Goal: Task Accomplishment & Management: Manage account settings

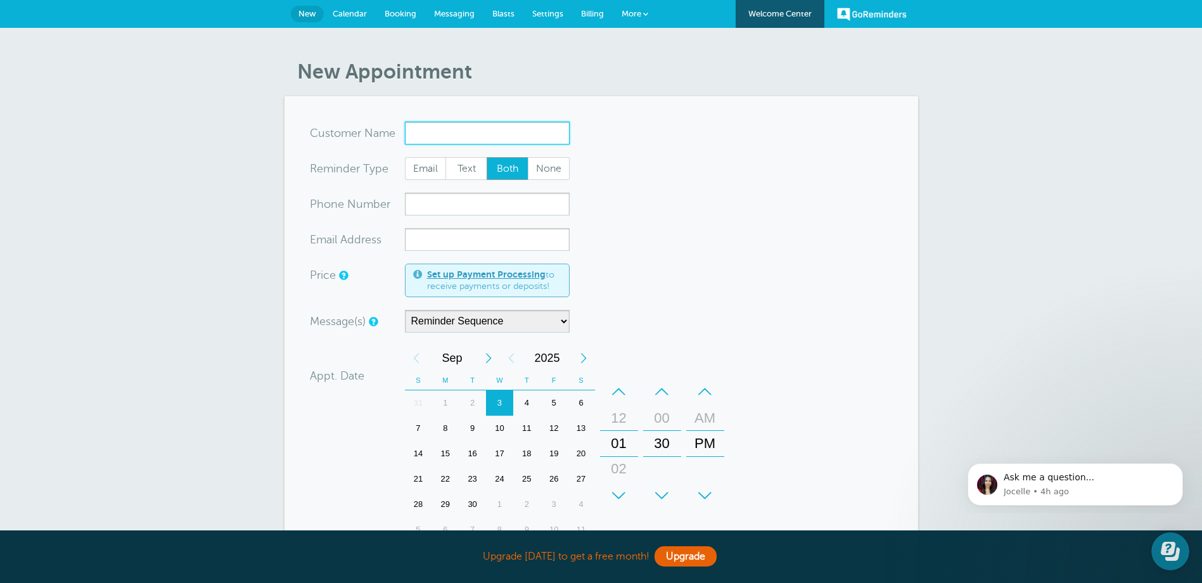
click at [442, 132] on input "x-no-autofill" at bounding box center [487, 133] width 165 height 23
click at [452, 170] on span "Customer Group" at bounding box center [440, 173] width 59 height 9
type input "Criminal"
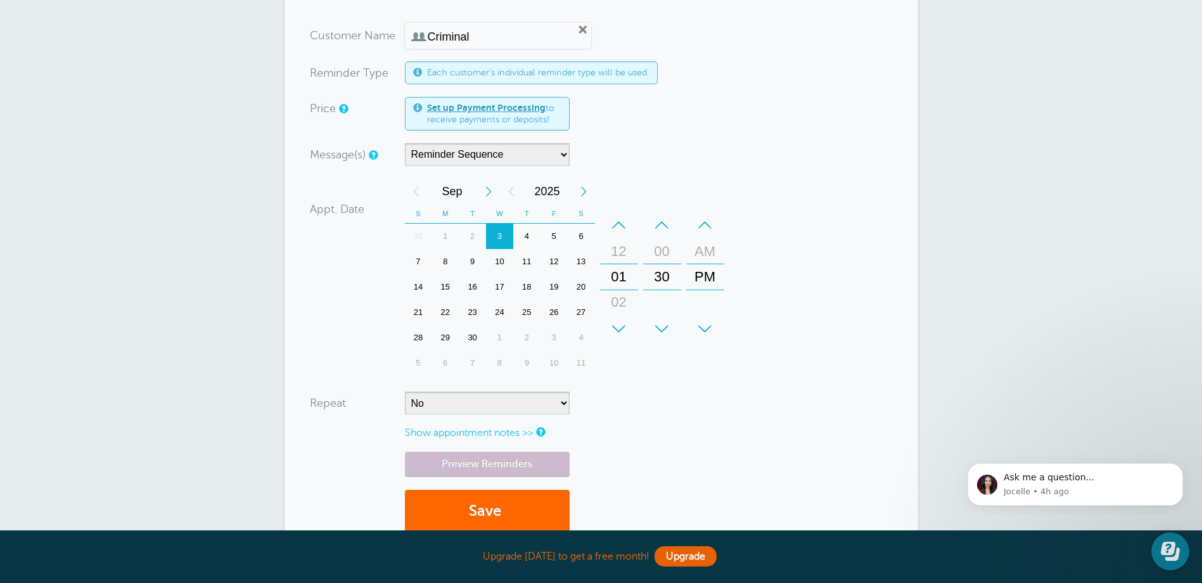
scroll to position [127, 0]
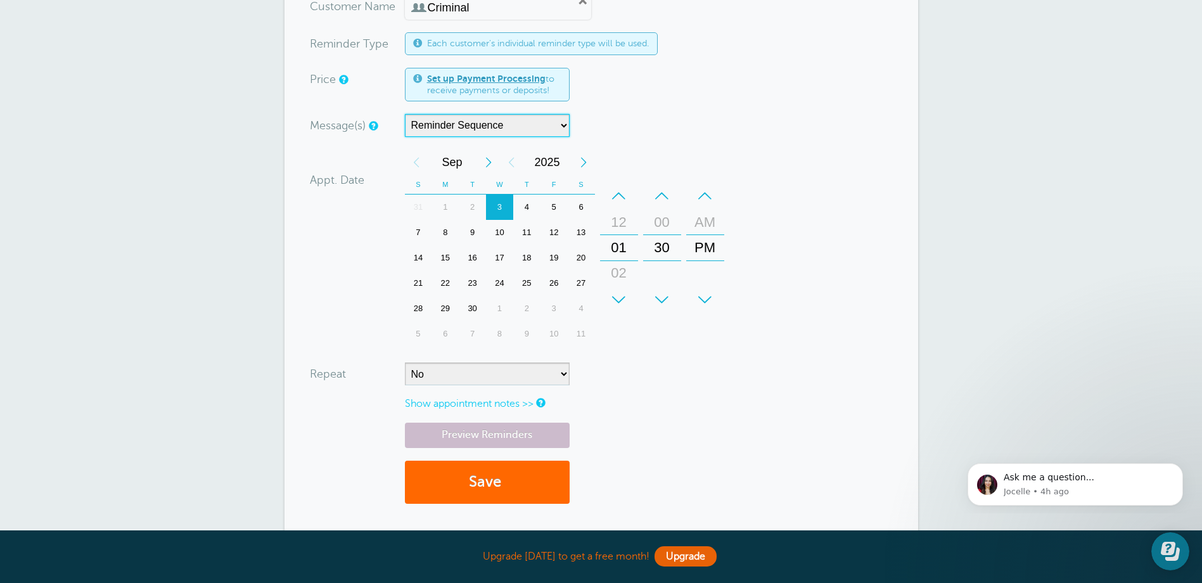
click at [564, 125] on select "Reminder Sequence" at bounding box center [487, 125] width 165 height 23
click at [637, 130] on div "Message(s) Reminder Sequence Custom Message Start with Main Template Reminder" at bounding box center [516, 125] width 412 height 23
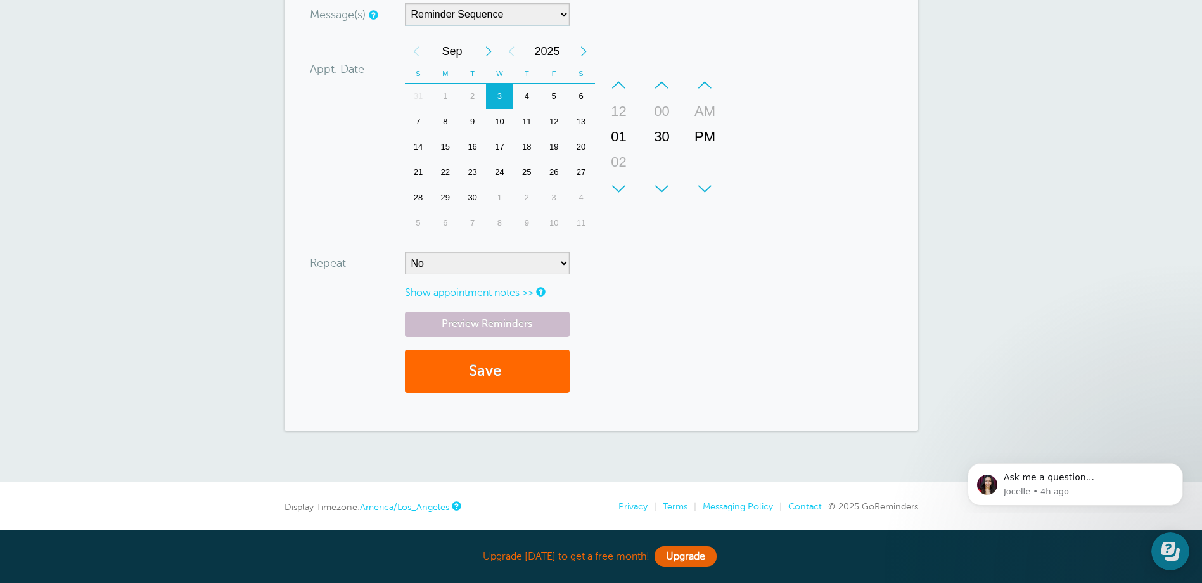
scroll to position [215, 0]
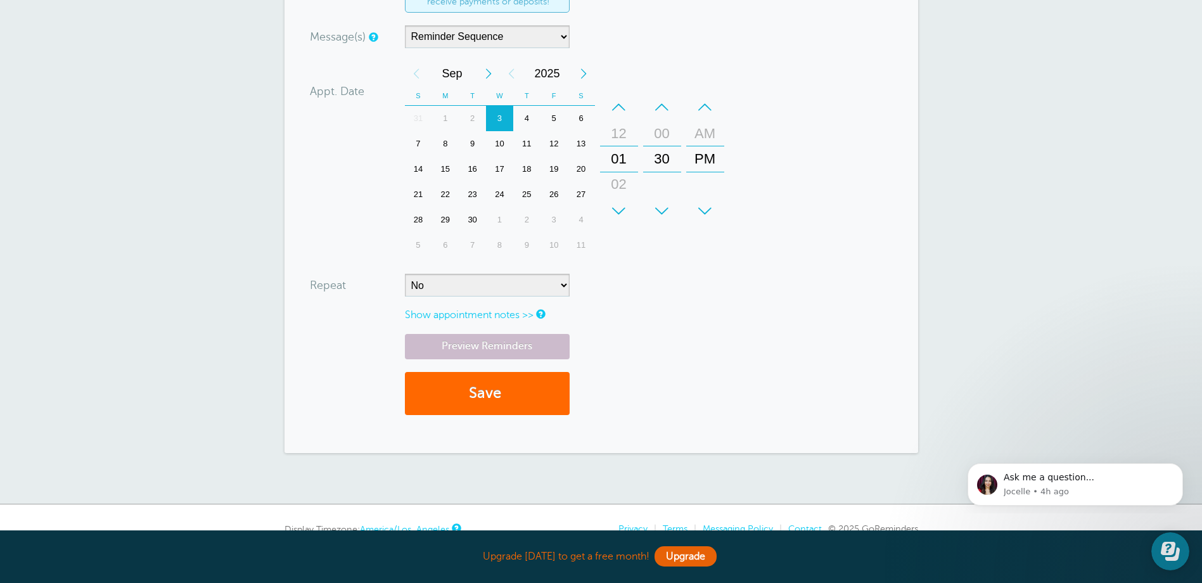
click at [530, 114] on div "4" at bounding box center [526, 118] width 27 height 25
click at [521, 390] on button "Save" at bounding box center [487, 394] width 165 height 44
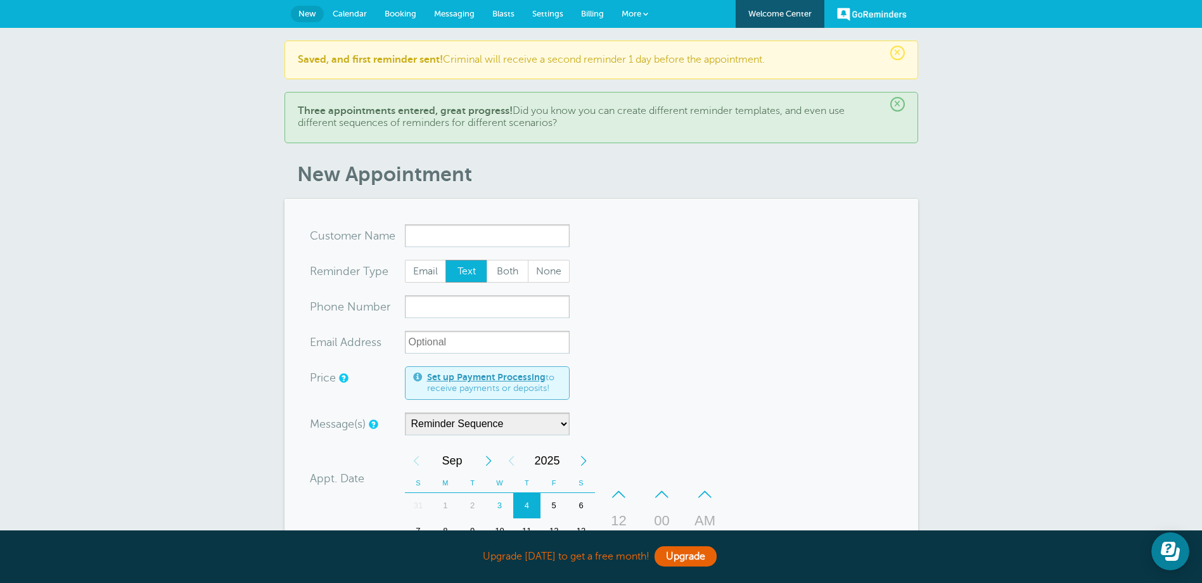
click at [357, 17] on span "Calendar" at bounding box center [350, 14] width 34 height 10
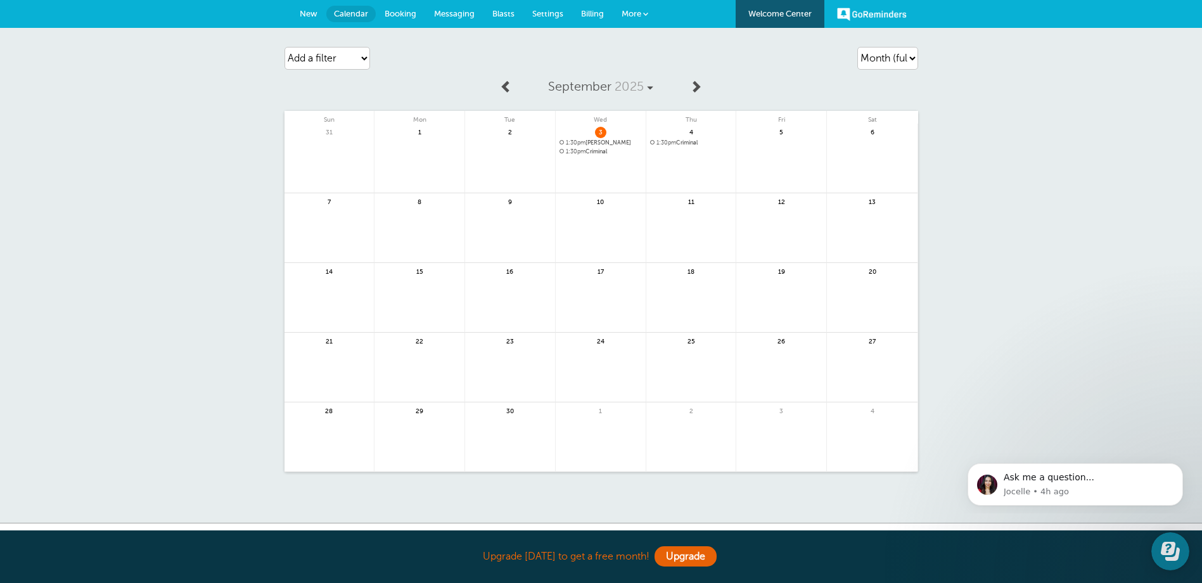
click at [678, 142] on span "1:30pm Criminal" at bounding box center [691, 142] width 82 height 7
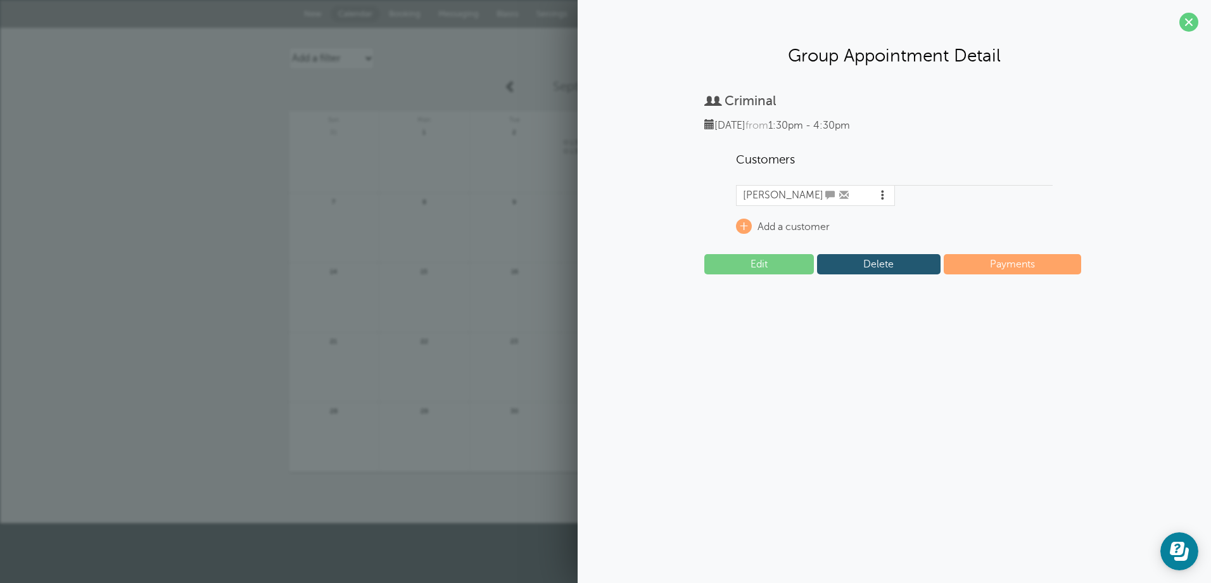
click at [881, 194] on span at bounding box center [883, 195] width 10 height 10
click at [957, 207] on div "John Doe Delete Status" at bounding box center [894, 198] width 317 height 27
click at [1192, 17] on span at bounding box center [1189, 22] width 19 height 19
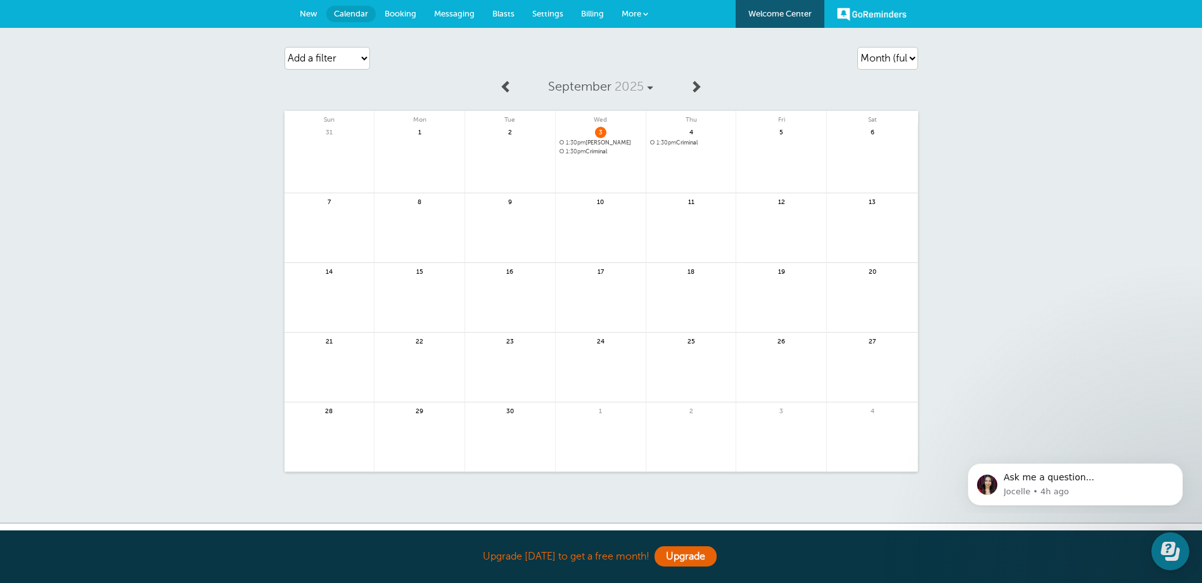
click at [401, 13] on span "Booking" at bounding box center [401, 14] width 32 height 10
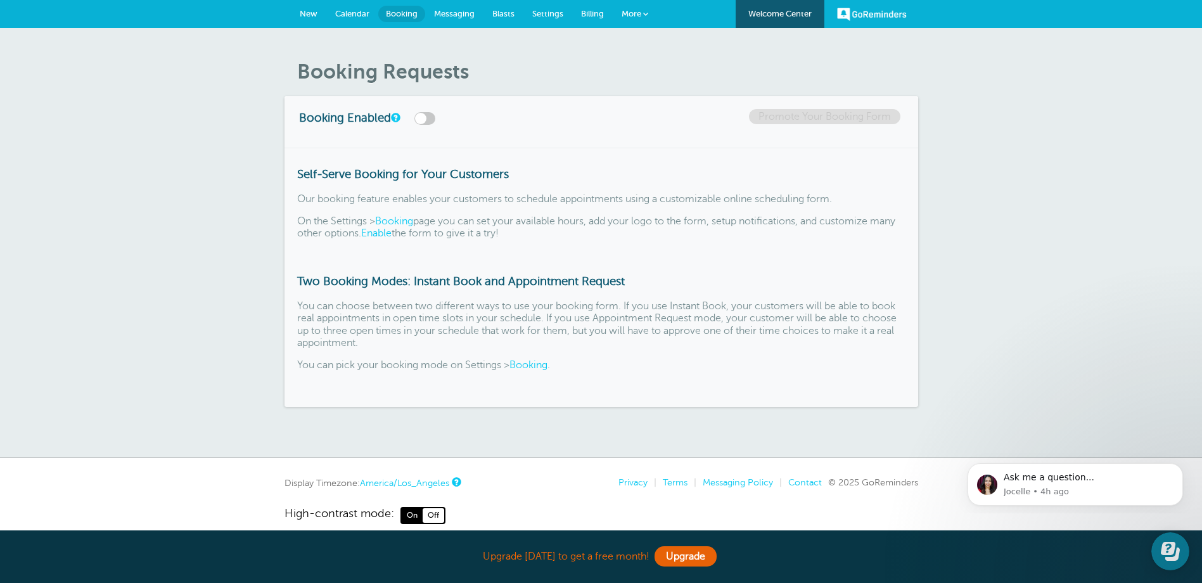
click at [552, 16] on span "Settings" at bounding box center [547, 14] width 31 height 10
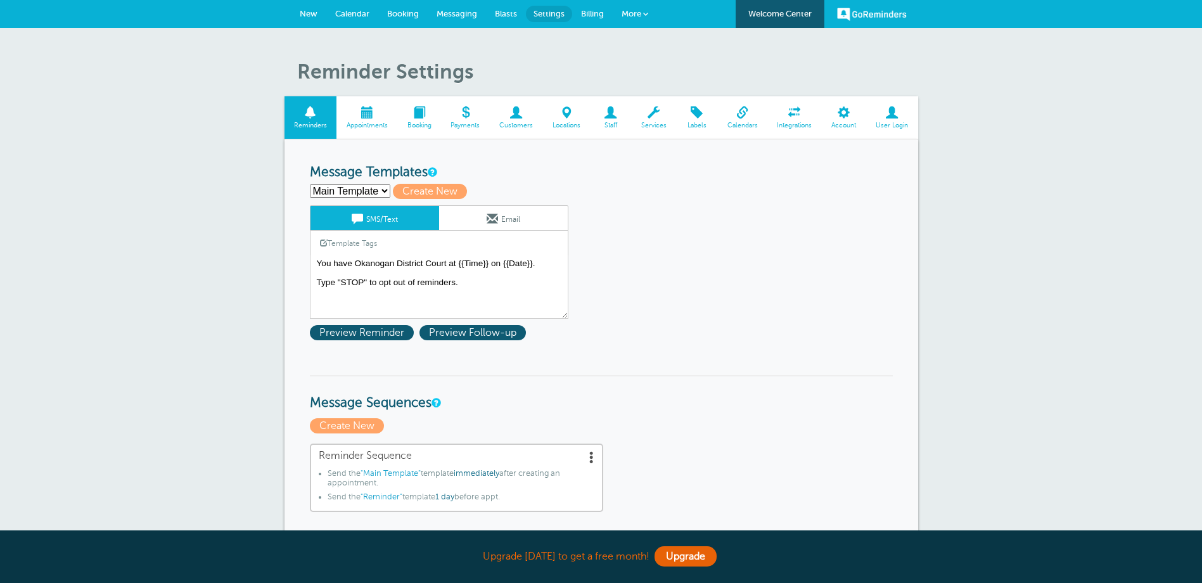
click at [593, 15] on span "Billing" at bounding box center [592, 14] width 23 height 10
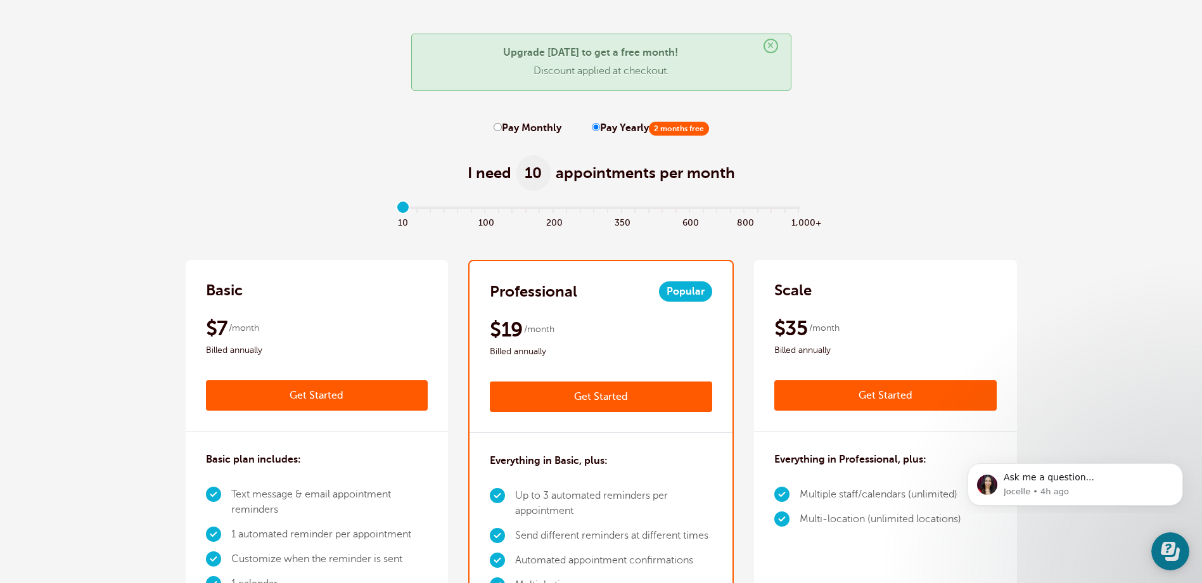
scroll to position [63, 0]
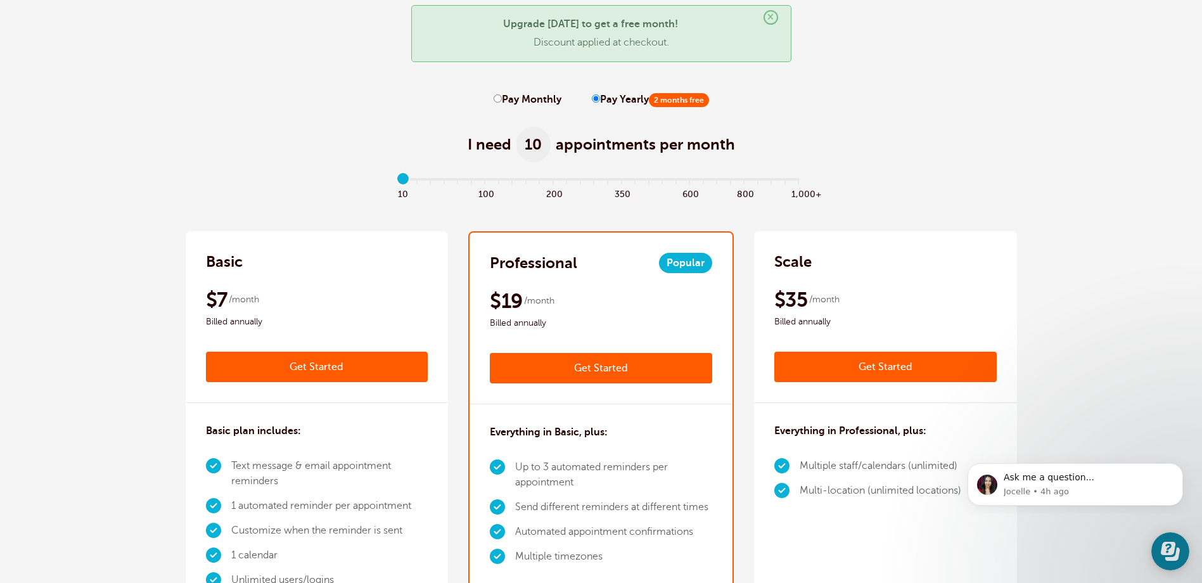
click at [498, 98] on input "Pay Monthly" at bounding box center [498, 98] width 8 height 8
radio input "true"
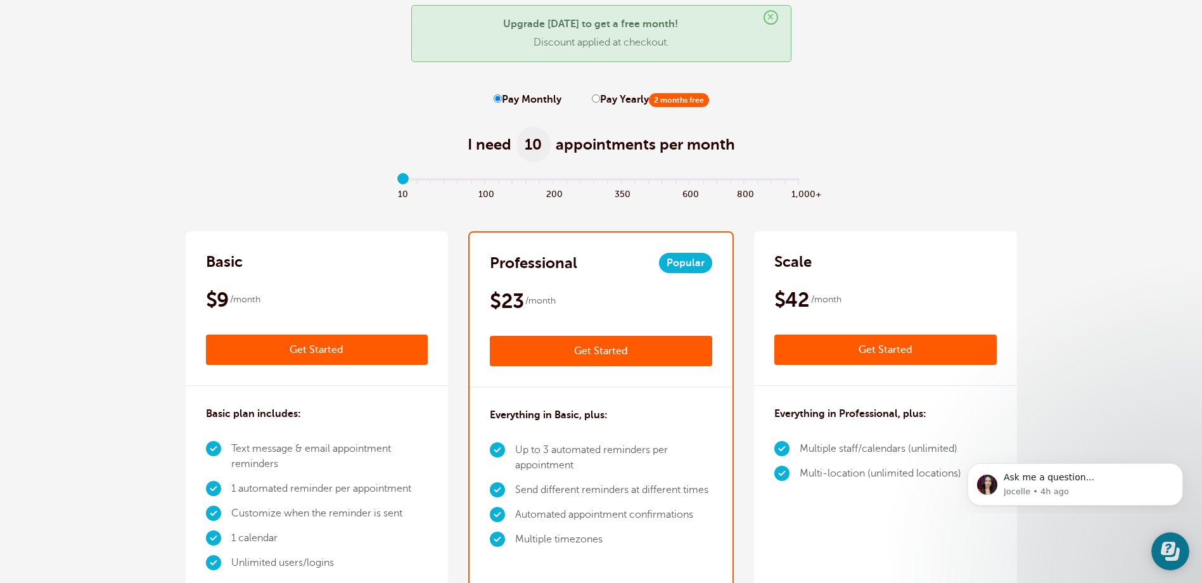
click at [336, 275] on div "Basic $9 /month Get Started $7 /month Billed annually Get Started" at bounding box center [317, 308] width 263 height 155
click at [398, 287] on div "$9 /month" at bounding box center [317, 299] width 222 height 25
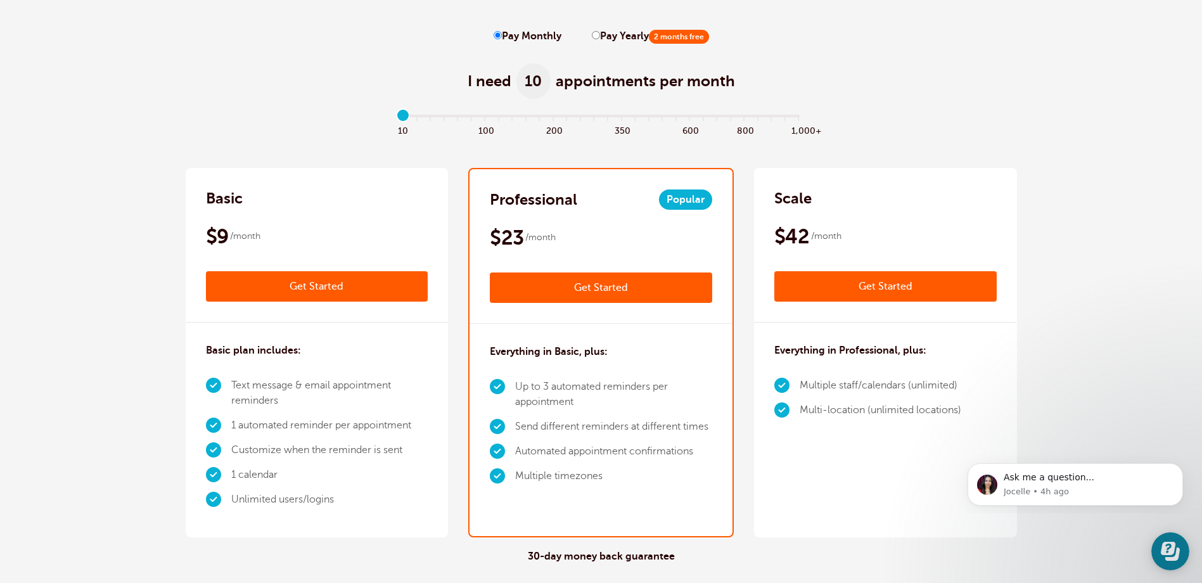
scroll to position [190, 0]
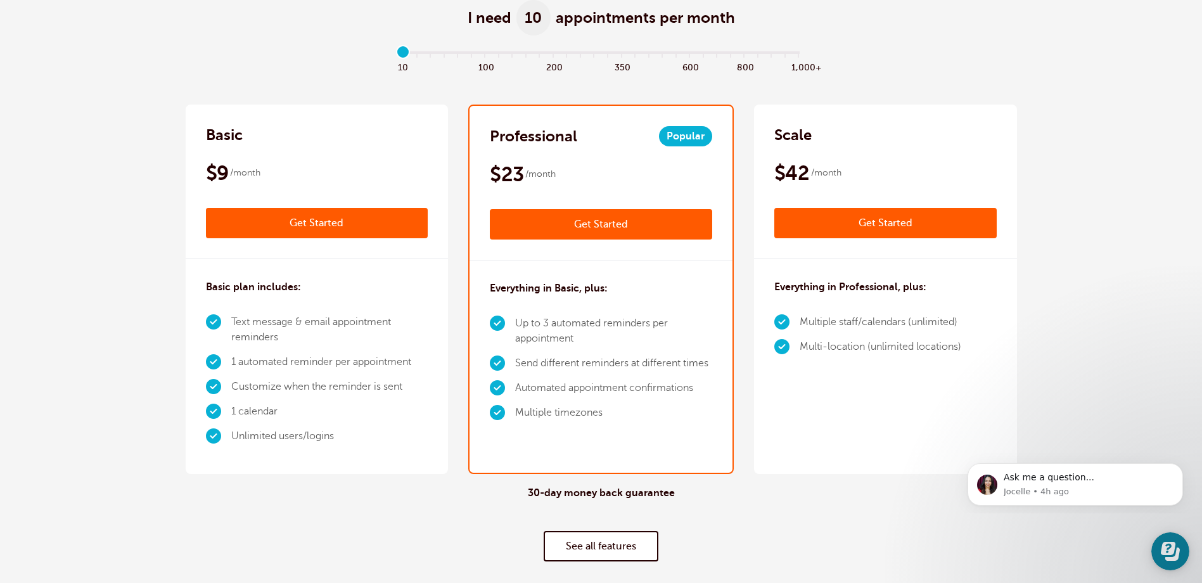
click at [330, 167] on div "$9 /month" at bounding box center [317, 172] width 222 height 25
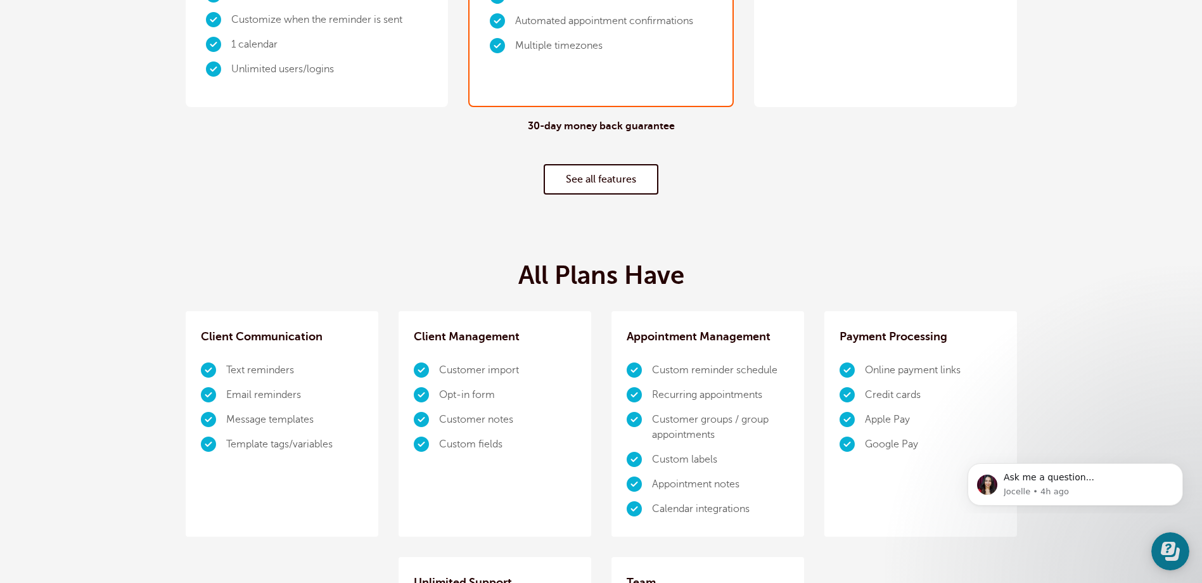
scroll to position [570, 0]
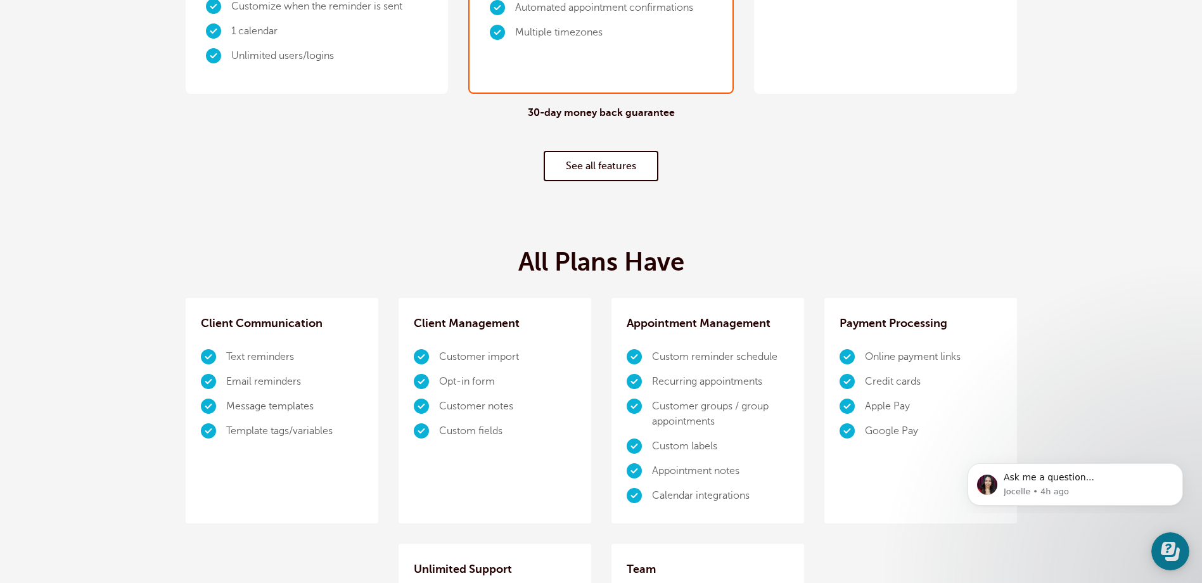
click at [575, 170] on link "See all features" at bounding box center [601, 166] width 115 height 30
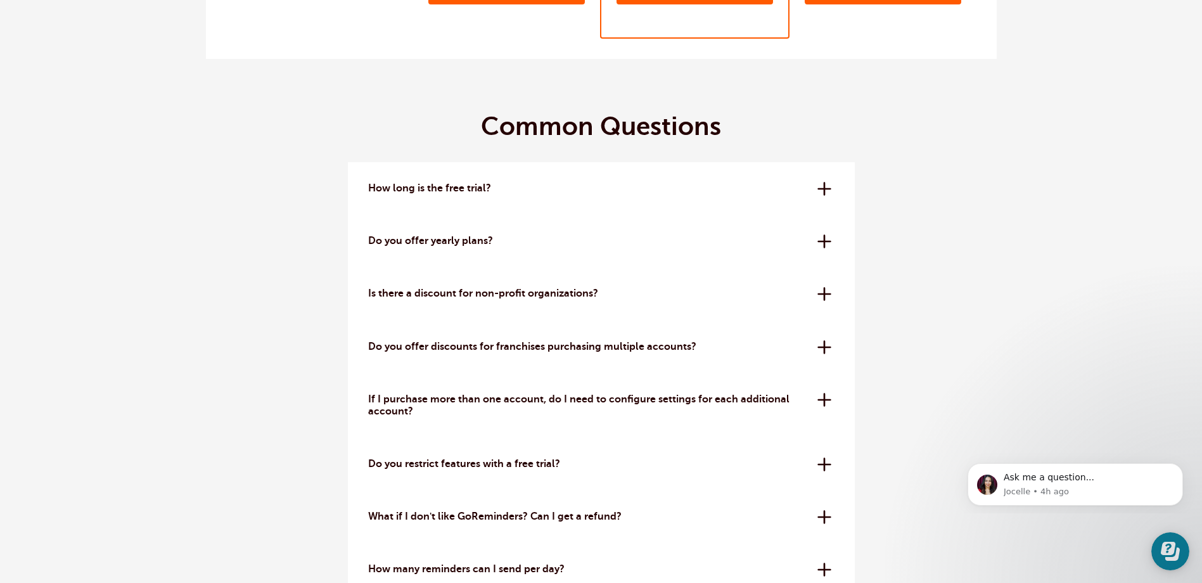
scroll to position [3600, 0]
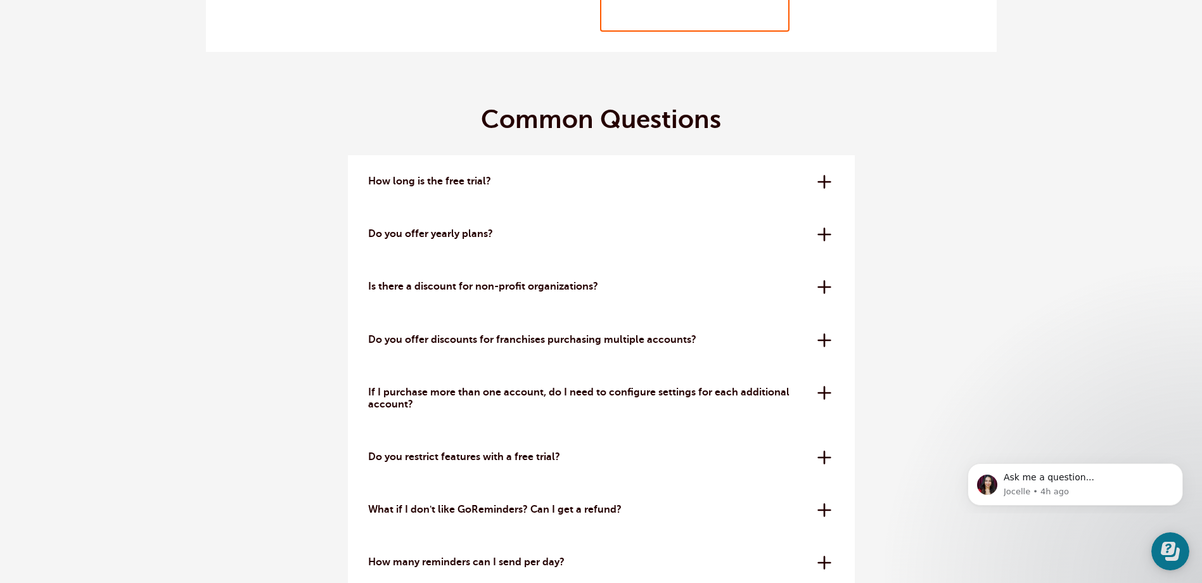
click at [823, 181] on div "How long is the free trial? The free trial is 14 days. No credit card needed to…" at bounding box center [601, 181] width 507 height 53
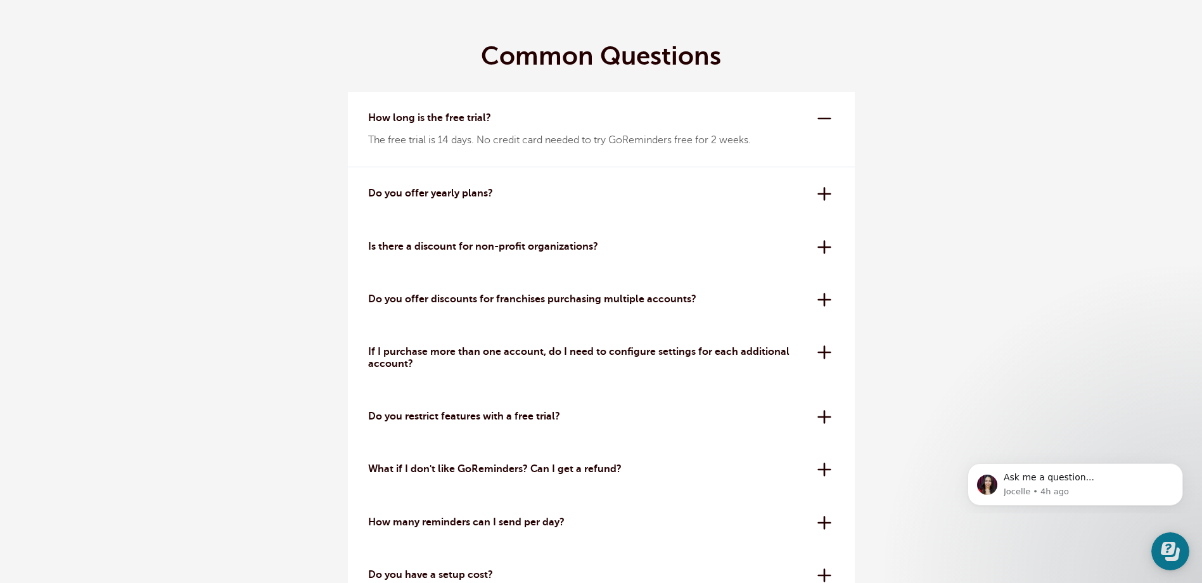
scroll to position [3726, 0]
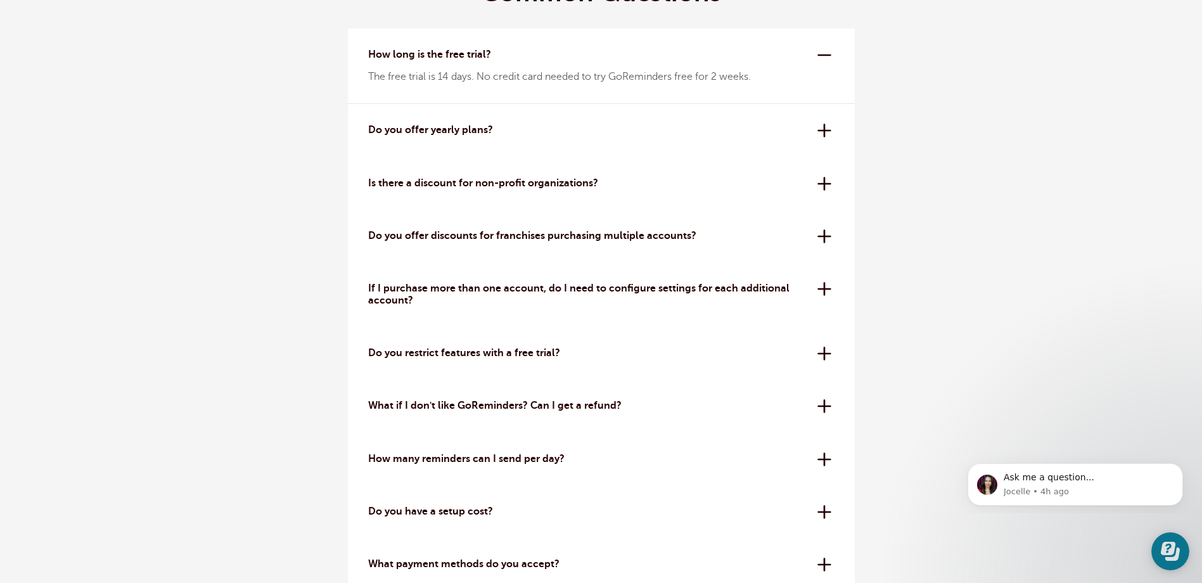
click at [820, 359] on div "Do you restrict features with a free trial? No! While trials are more limited t…" at bounding box center [601, 353] width 507 height 53
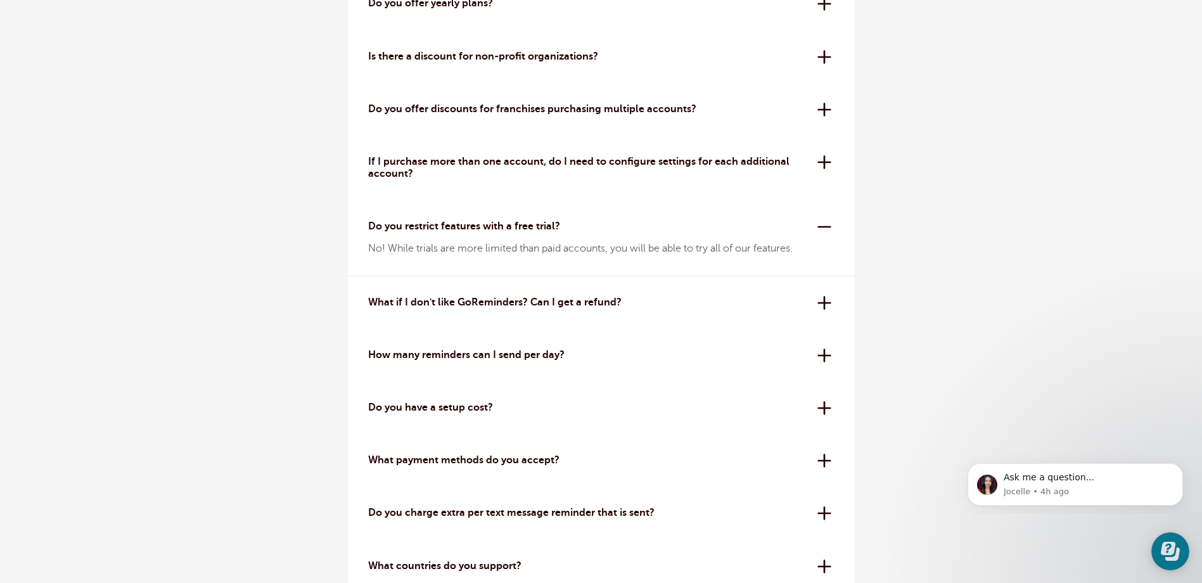
scroll to position [3916, 0]
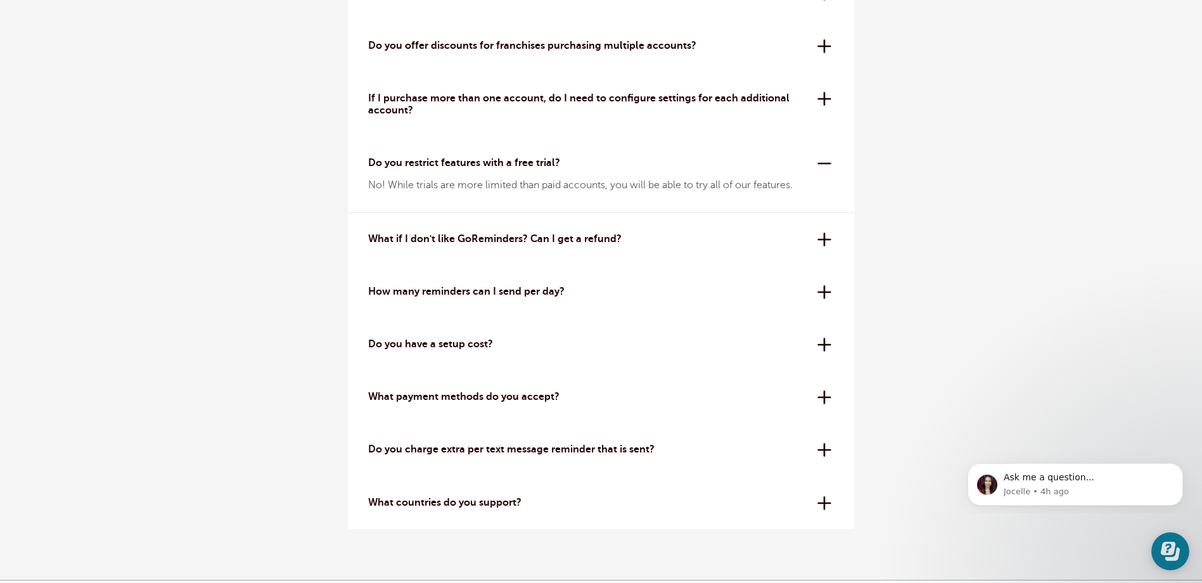
click at [824, 296] on div "How many reminders can I send per day? All plans have a 24-hour reminder sendin…" at bounding box center [601, 291] width 507 height 53
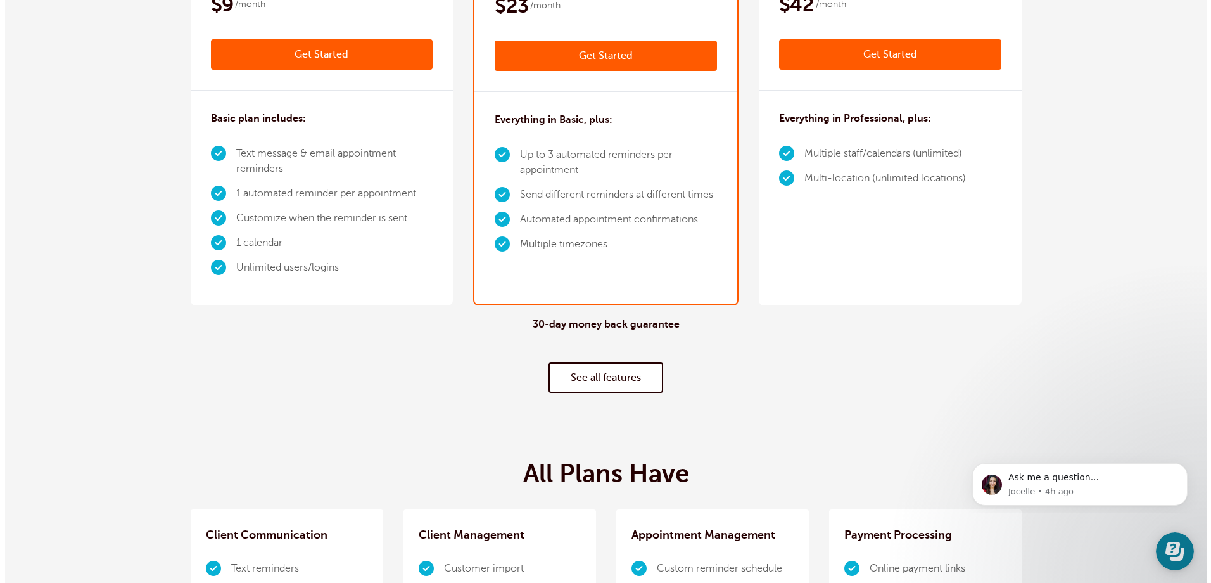
scroll to position [242, 0]
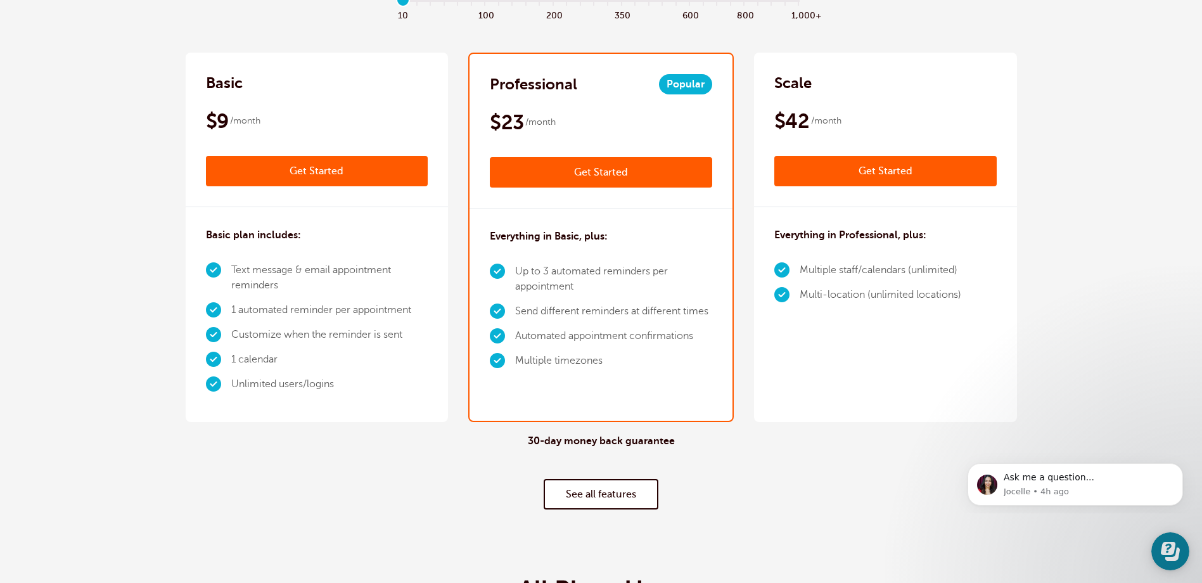
click at [353, 172] on link "Get Started" at bounding box center [317, 171] width 222 height 30
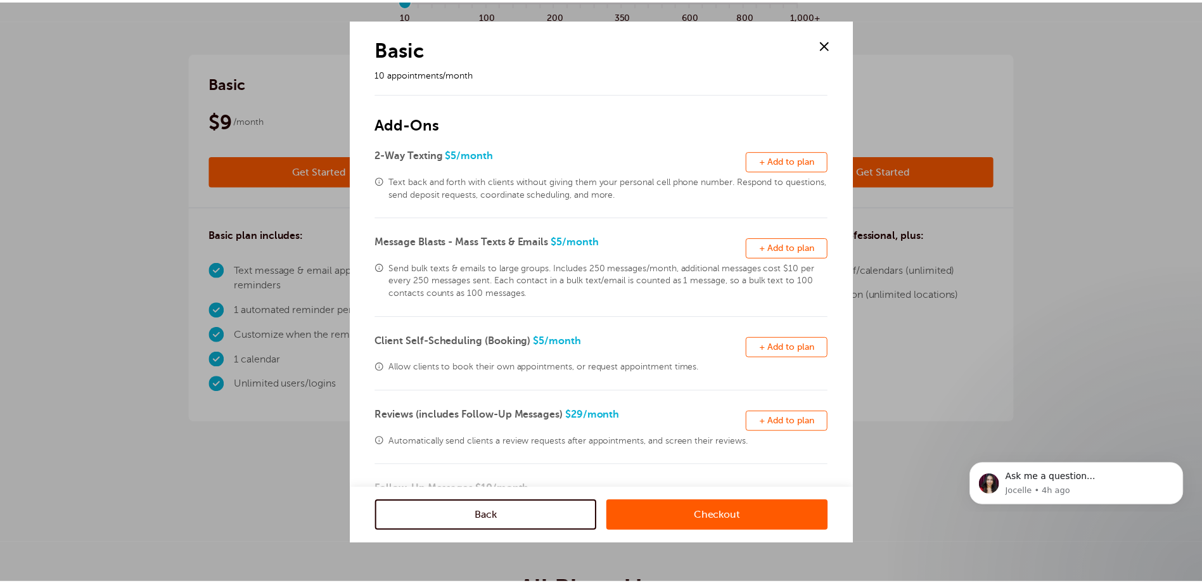
scroll to position [0, 0]
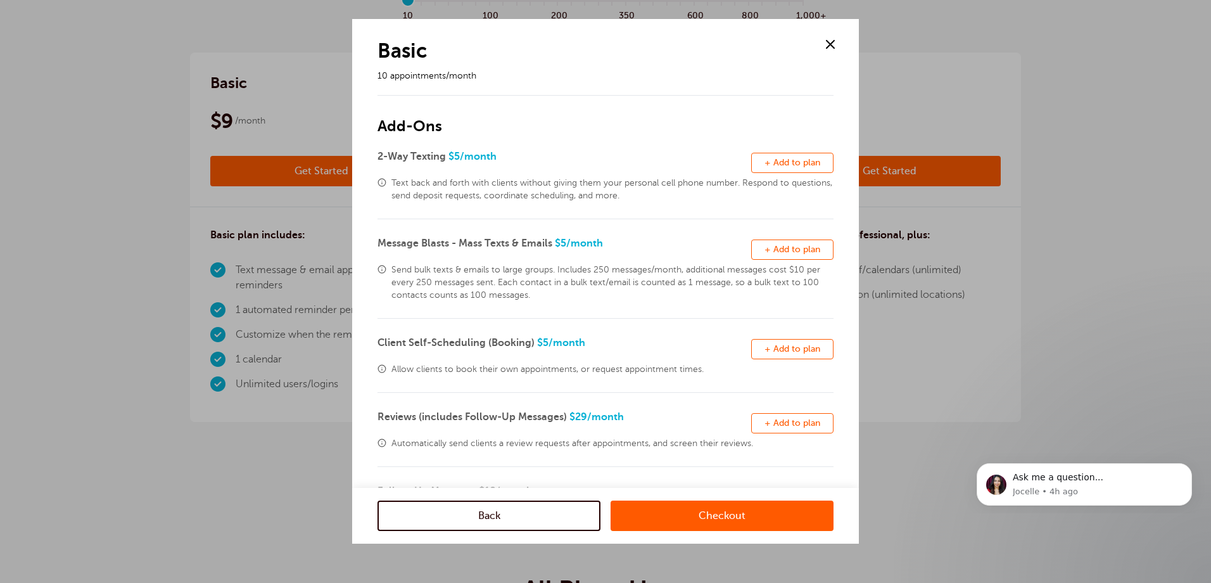
click at [832, 44] on span at bounding box center [830, 44] width 19 height 19
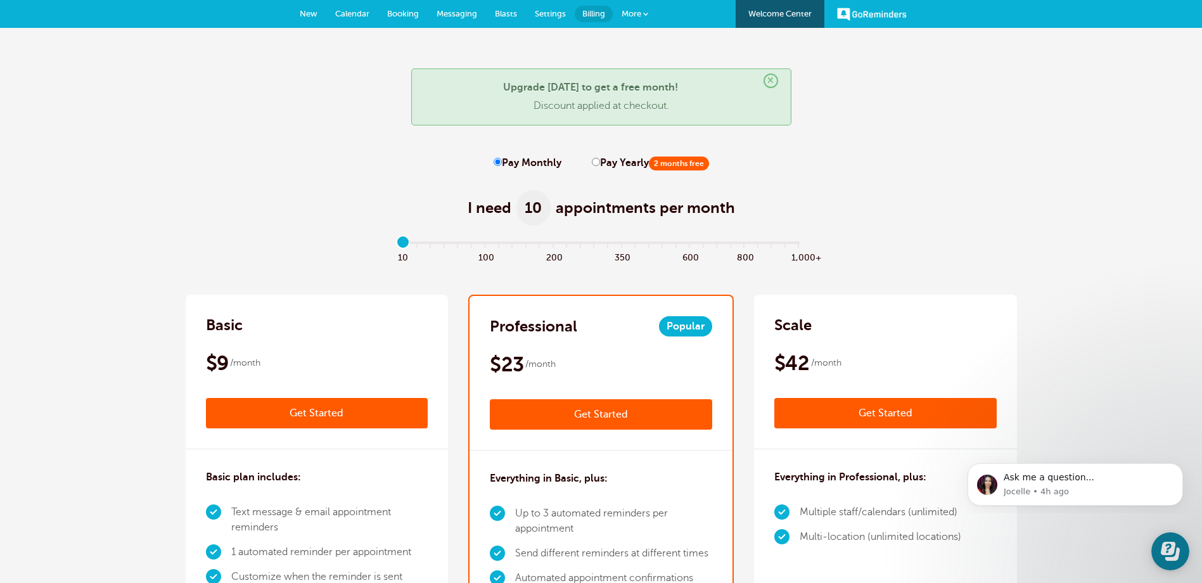
click at [545, 15] on span "Settings" at bounding box center [550, 14] width 31 height 10
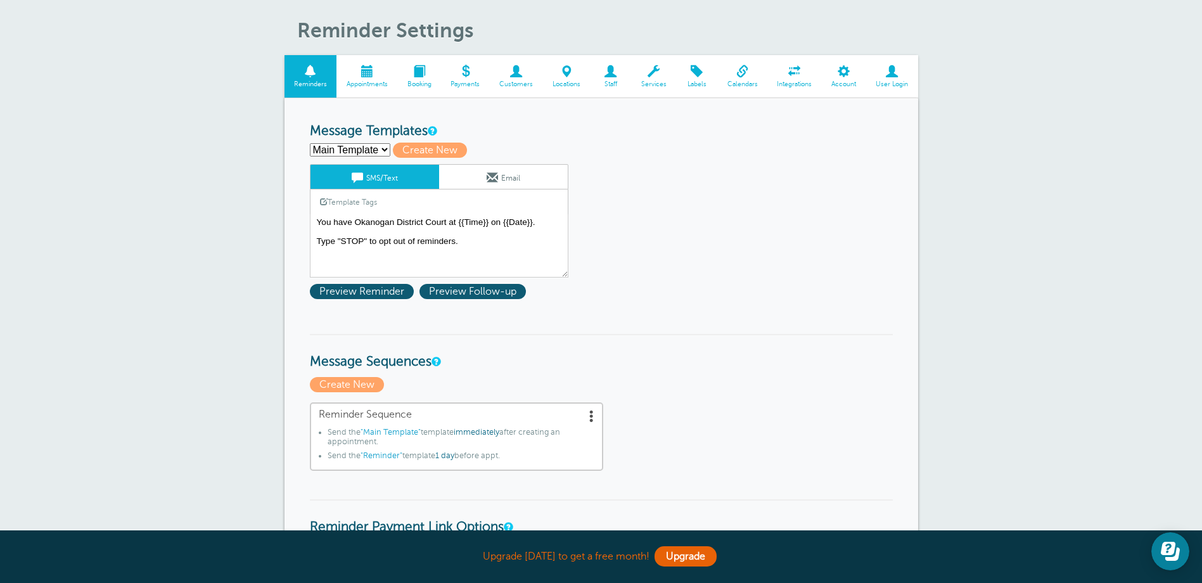
scroll to position [63, 0]
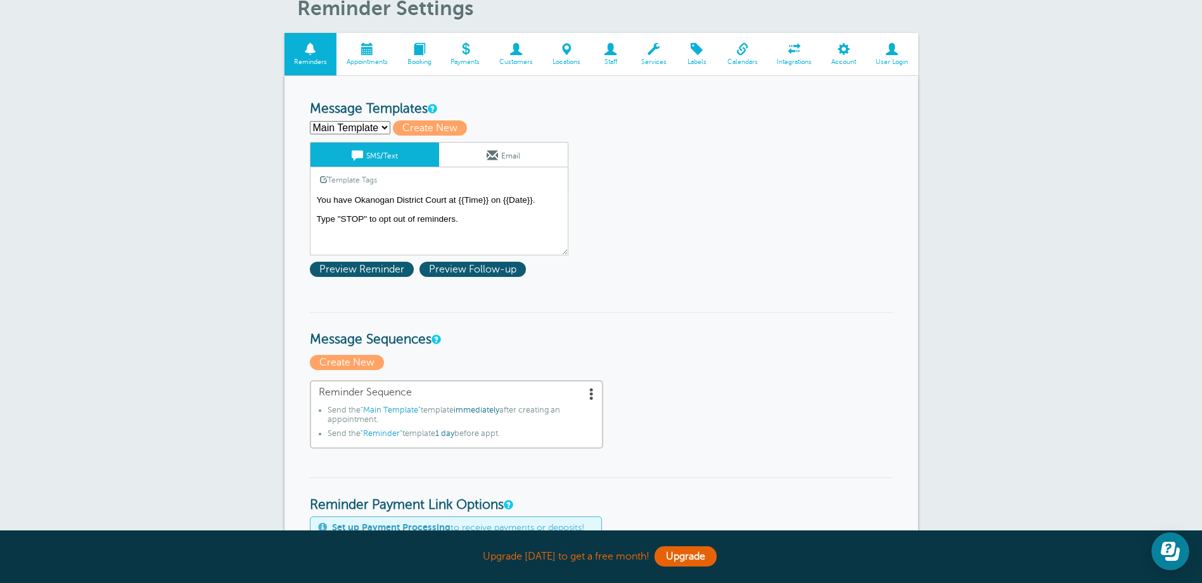
click at [383, 126] on select "Main Template Reminder Create new..." at bounding box center [350, 127] width 80 height 13
select select "160774"
click at [310, 121] on select "Main Template Reminder Create new..." at bounding box center [350, 127] width 80 height 13
type input "Reminder"
type textarea "This is a reminder that you have Okanogan District Court at {{Time}} on {{Date}…"
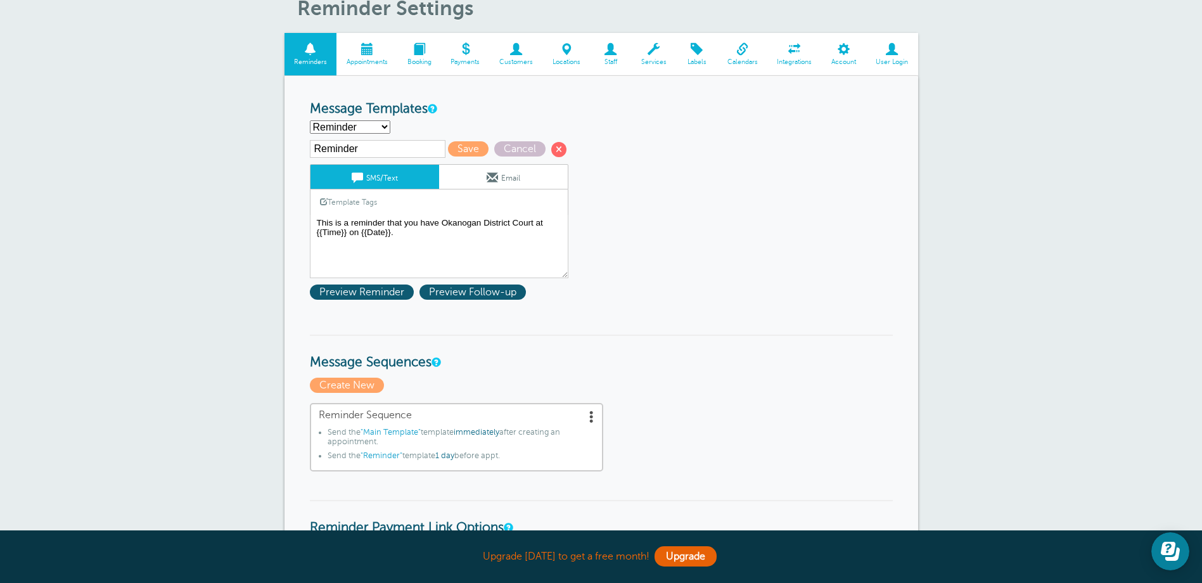
click at [499, 175] on link "Email" at bounding box center [503, 177] width 129 height 24
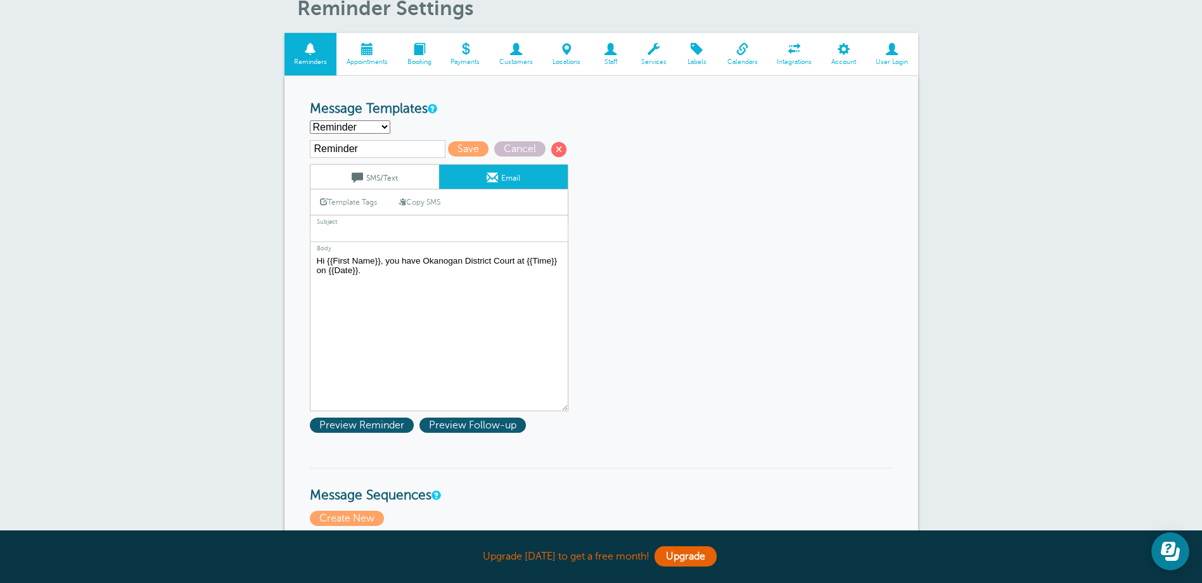
click at [390, 259] on textarea "Hi {{First Name}}, you have court at {{Time}} on {{Date}}. Add it to your calen…" at bounding box center [439, 332] width 258 height 158
type textarea "You have Okanogan District Court at {{Time}} on {{Date}}."
click at [393, 176] on link "SMS/Text" at bounding box center [374, 177] width 129 height 24
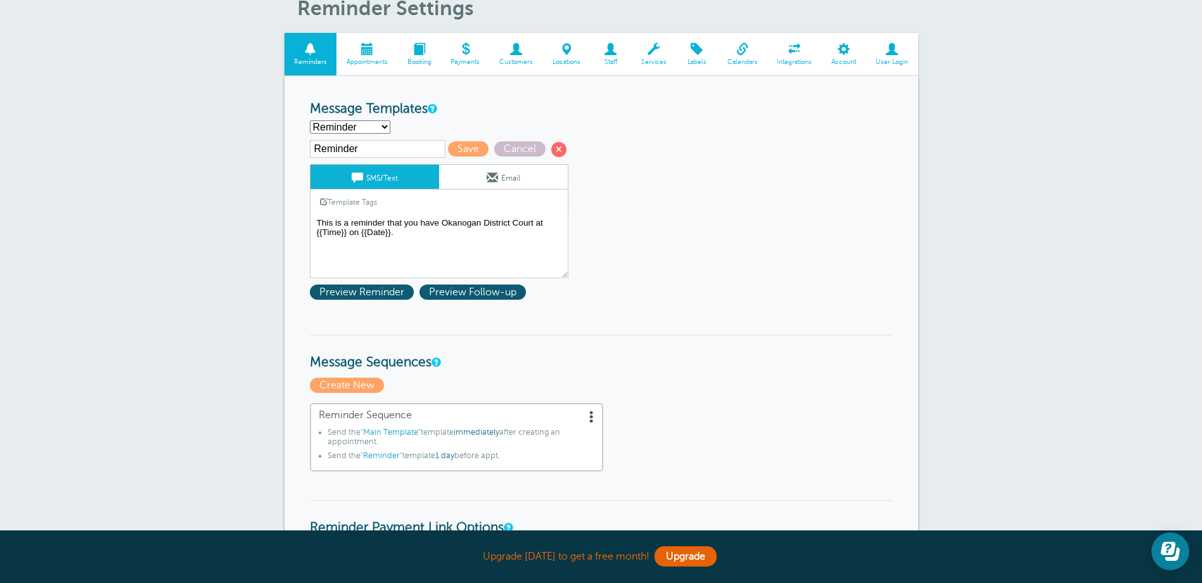
click at [487, 174] on span at bounding box center [492, 177] width 11 height 11
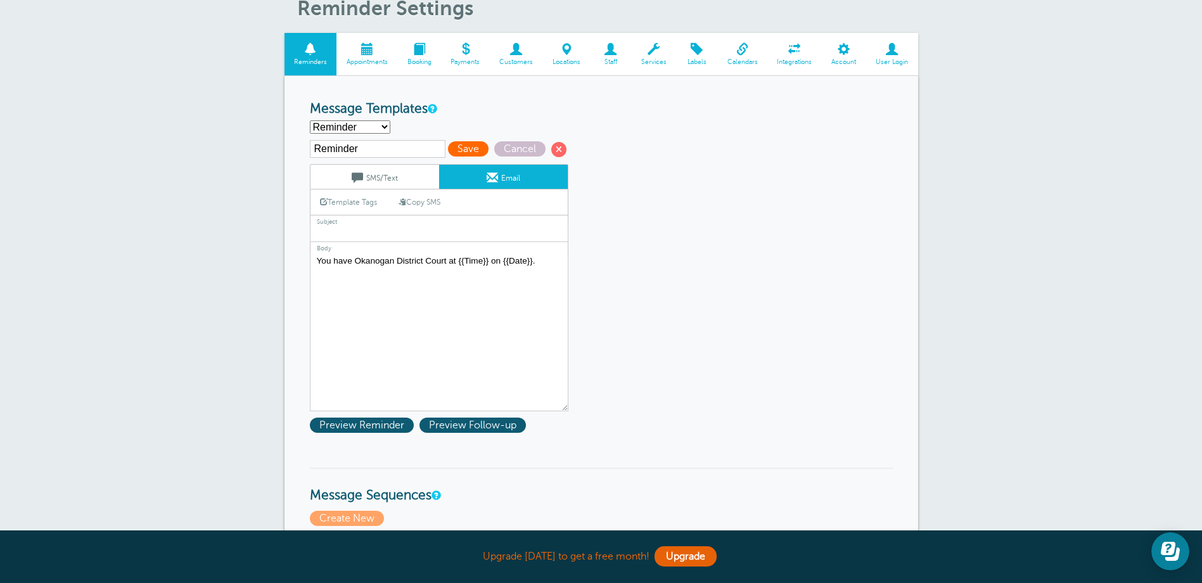
click at [468, 146] on span "Save" at bounding box center [468, 148] width 41 height 15
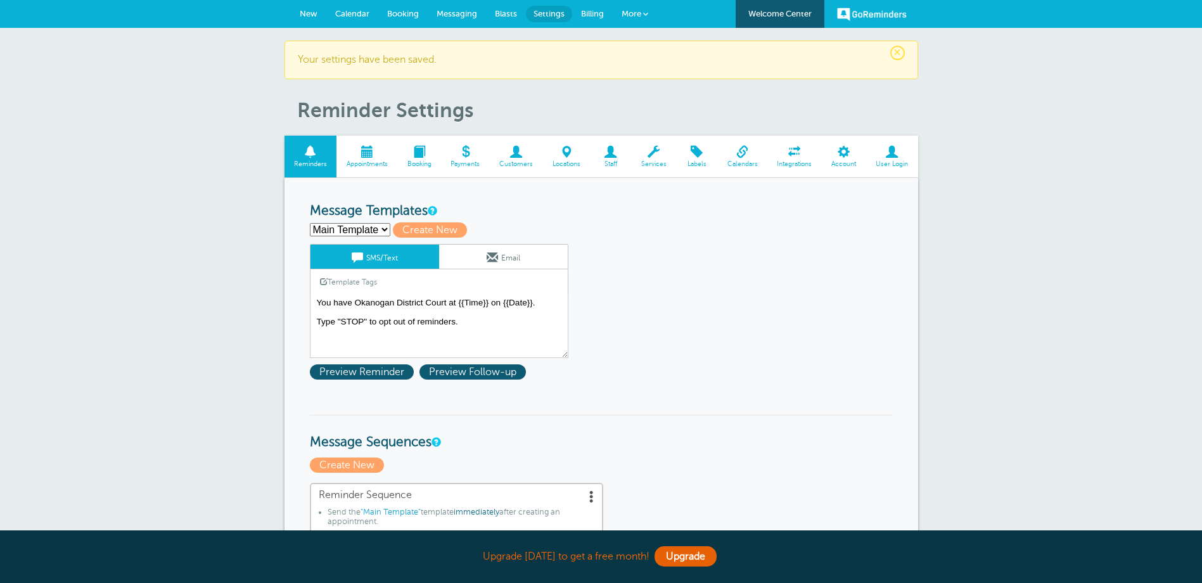
click at [382, 233] on select "Main Template Reminder Create new..." at bounding box center [350, 229] width 80 height 13
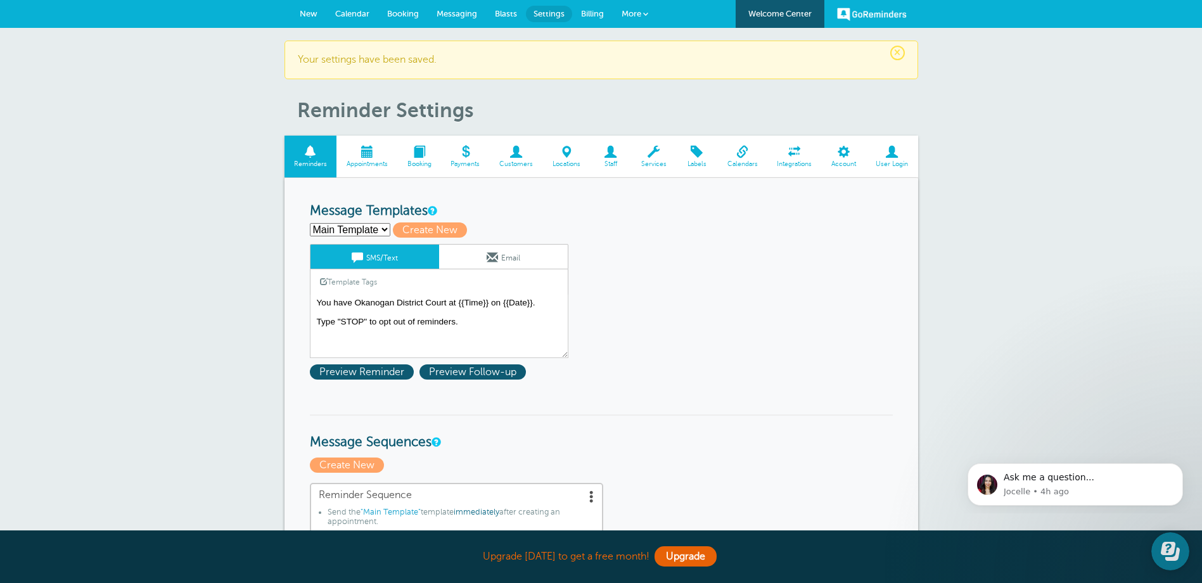
drag, startPoint x: 632, startPoint y: 216, endPoint x: 618, endPoint y: 233, distance: 22.1
click at [632, 216] on h3 "Message Templates" at bounding box center [601, 211] width 583 height 16
click at [514, 252] on link "Email" at bounding box center [503, 257] width 129 height 24
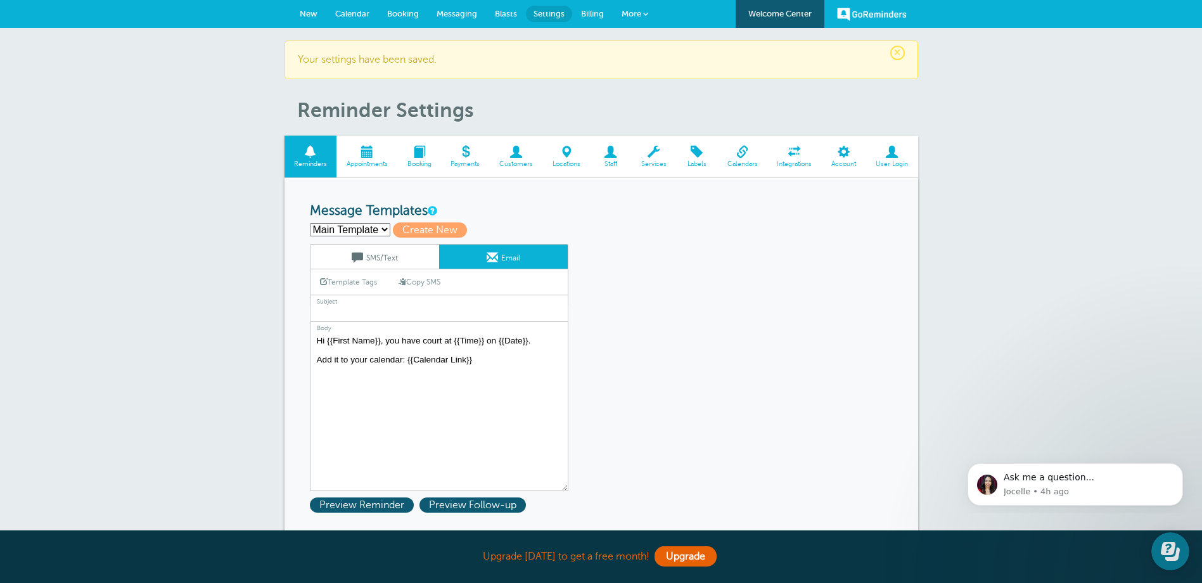
click at [390, 338] on textarea "Hi {{First Name}}, you have court at {{Time}} on {{Date}}. Add it to your calen…" at bounding box center [439, 412] width 258 height 158
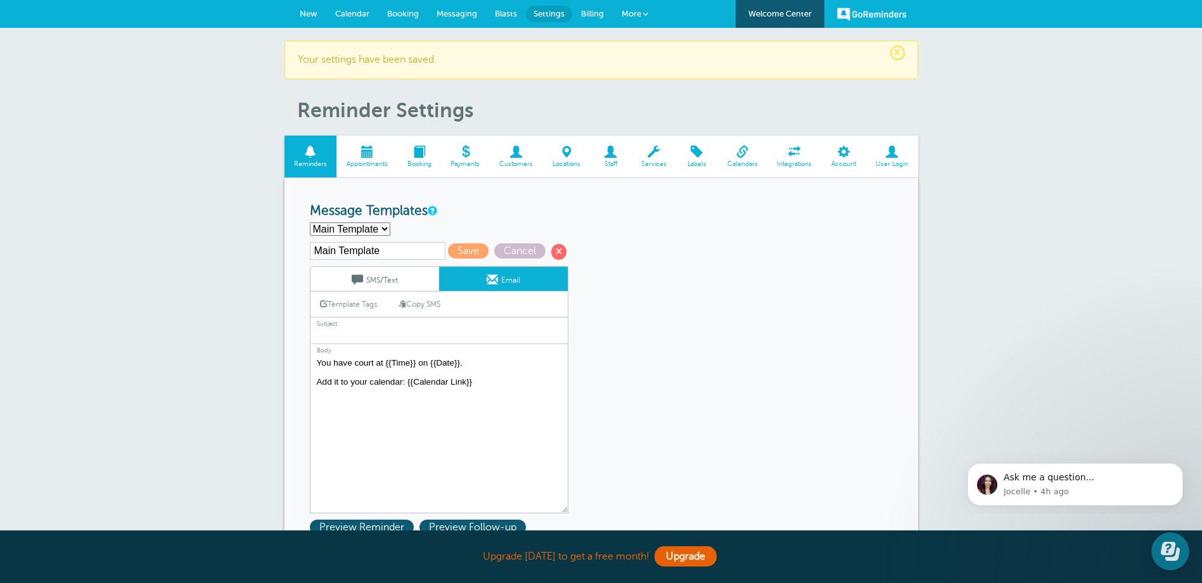
click at [375, 364] on textarea "Hi {{First Name}}, you have court at {{Time}} on {{Date}}. Add it to your calen…" at bounding box center [439, 434] width 258 height 158
type textarea "You have Okanogan District Court at {{Time}} on {{Date}}. Add it to your calend…"
click at [466, 248] on span "Save" at bounding box center [468, 250] width 41 height 15
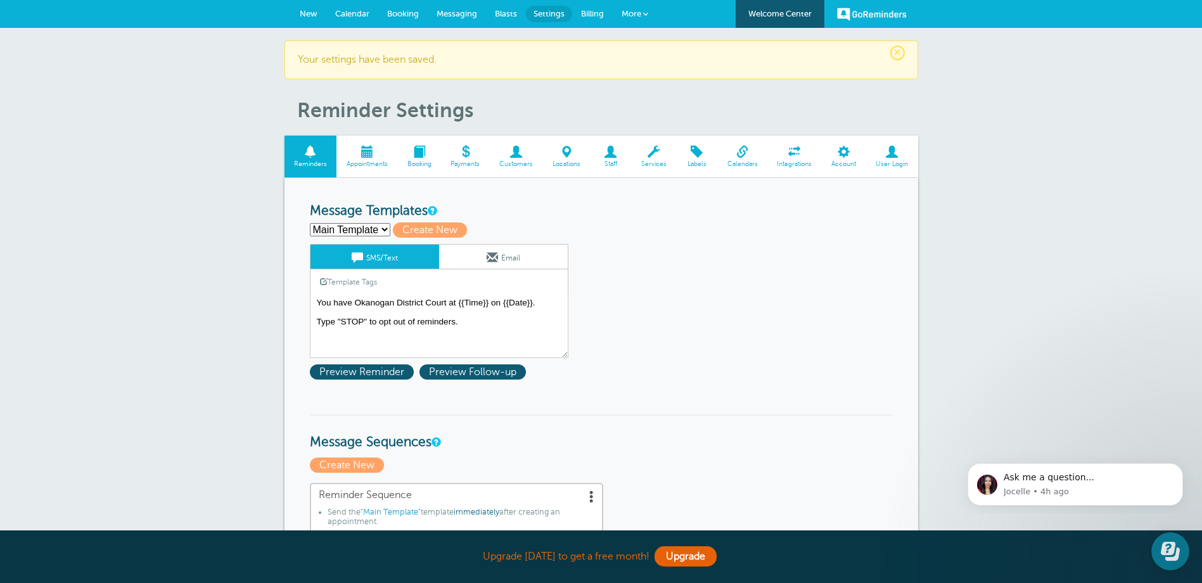
click at [502, 260] on link "Email" at bounding box center [503, 257] width 129 height 24
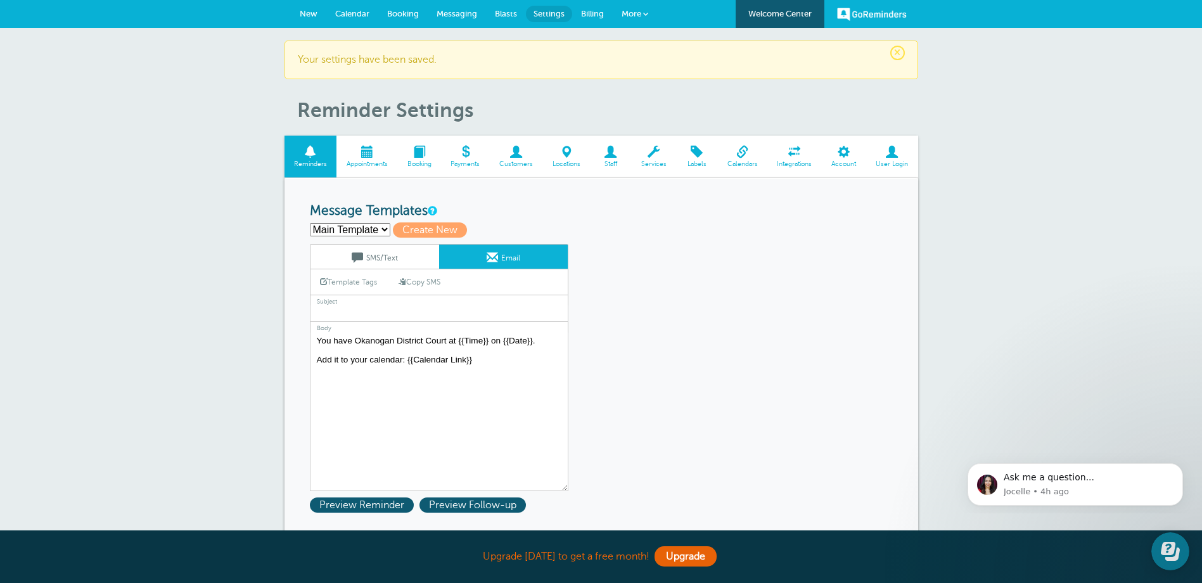
click at [392, 252] on link "SMS/Text" at bounding box center [374, 257] width 129 height 24
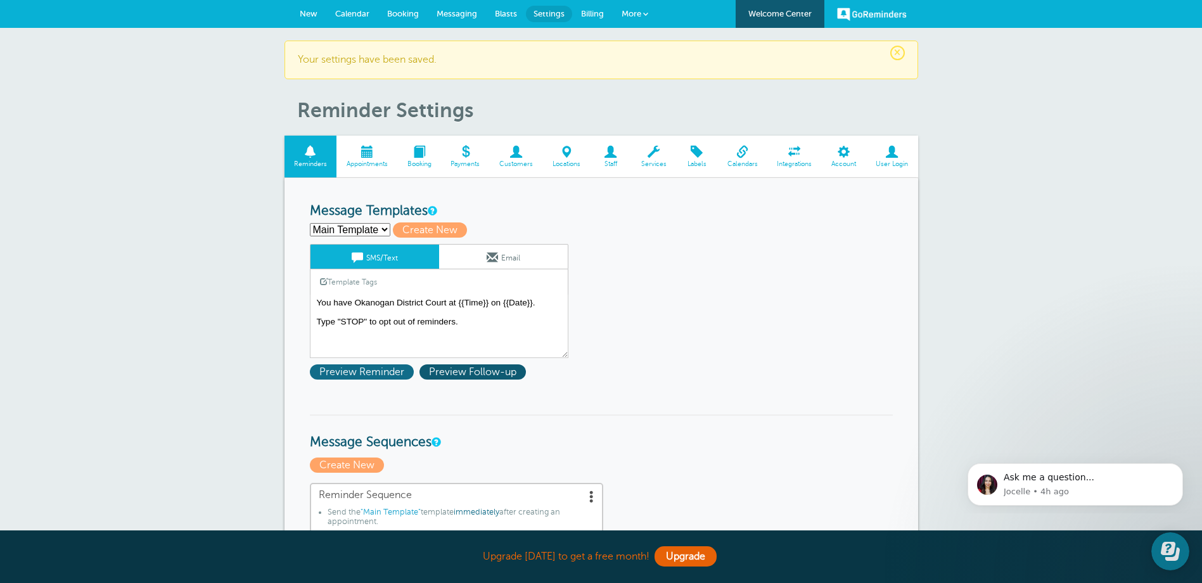
click at [395, 369] on span "Preview Reminder" at bounding box center [362, 371] width 104 height 15
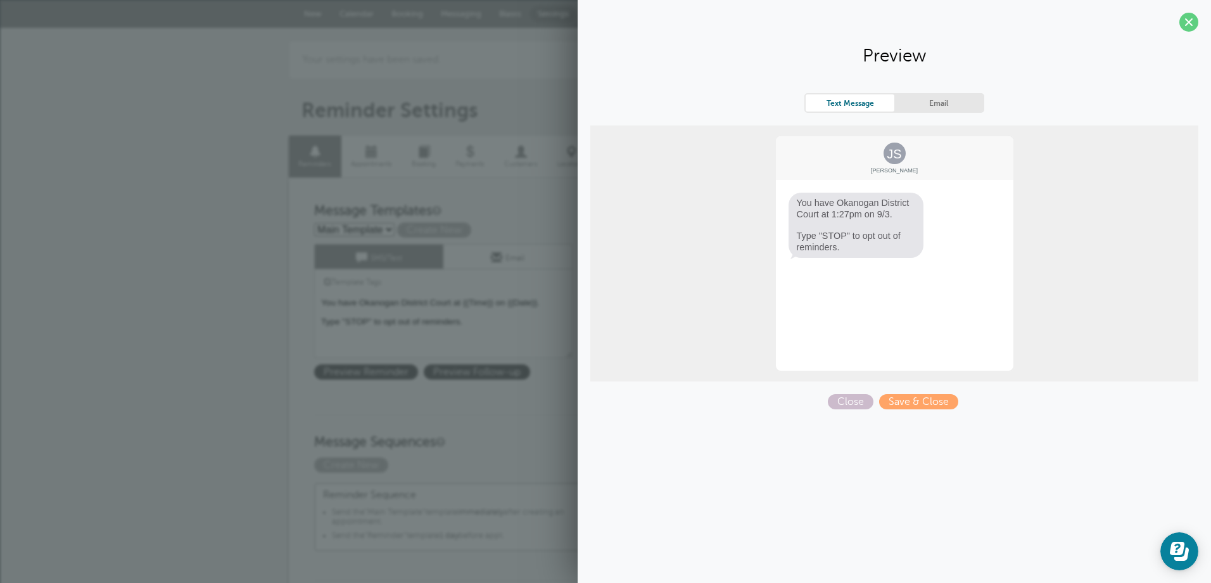
click at [932, 104] on link "Email" at bounding box center [939, 102] width 89 height 17
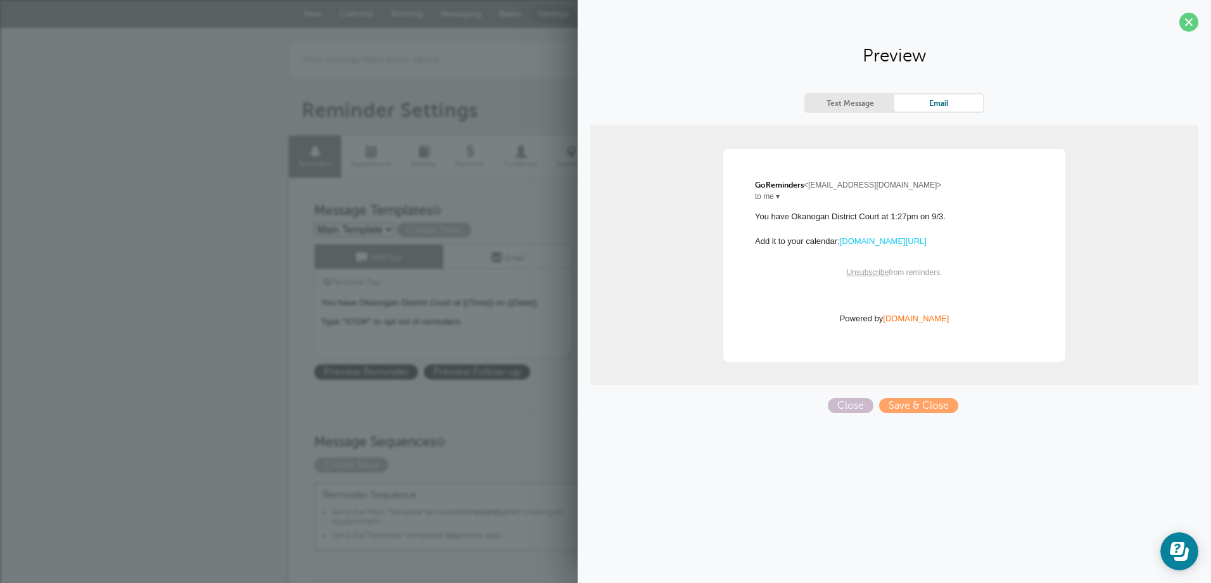
click at [863, 108] on link "Text Message" at bounding box center [850, 102] width 89 height 17
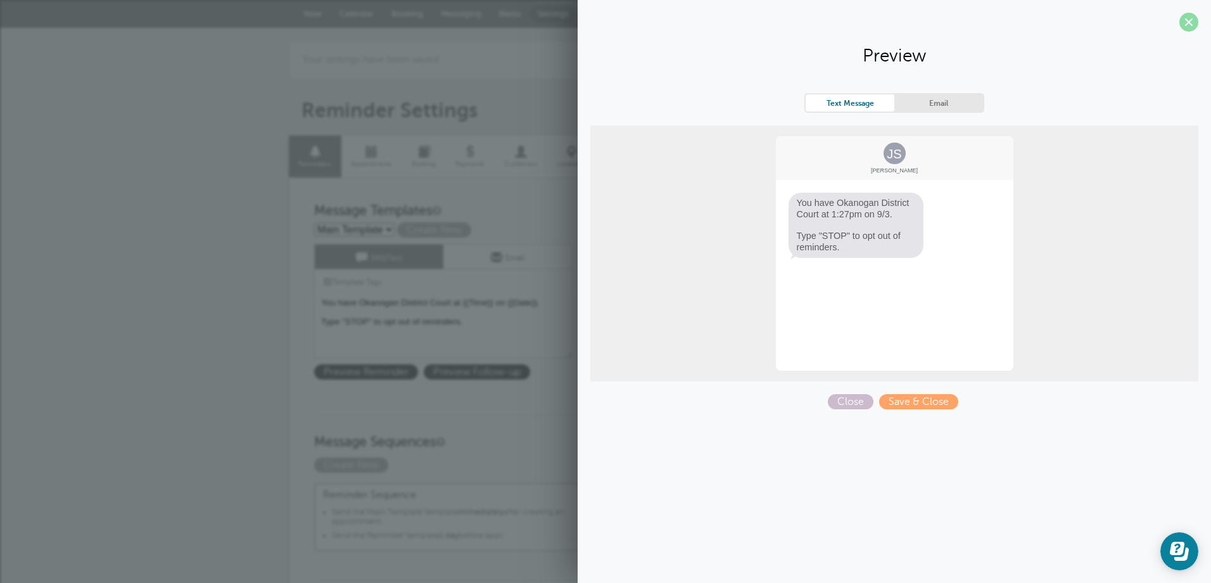
click at [1192, 29] on span at bounding box center [1189, 22] width 19 height 19
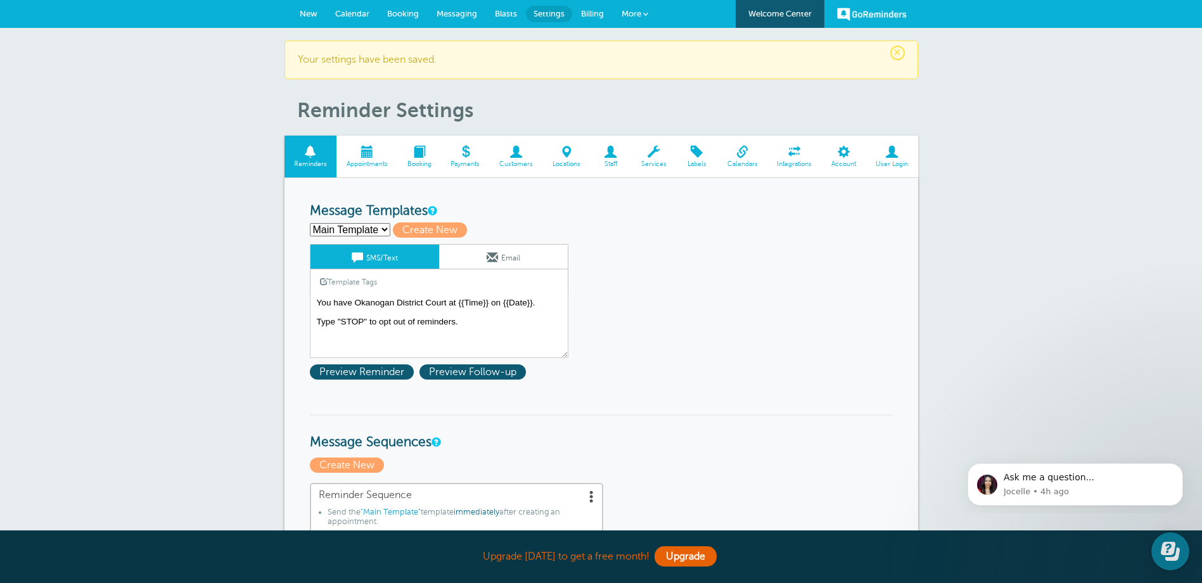
click at [373, 229] on select "Main Template Reminder Create new..." at bounding box center [350, 229] width 80 height 13
select select "160774"
click at [310, 223] on select "Main Template Reminder Create new..." at bounding box center [350, 229] width 80 height 13
type input "Reminder"
type textarea "This is a reminder that you have Okanogan District Court at {{Time}} on {{Date}…"
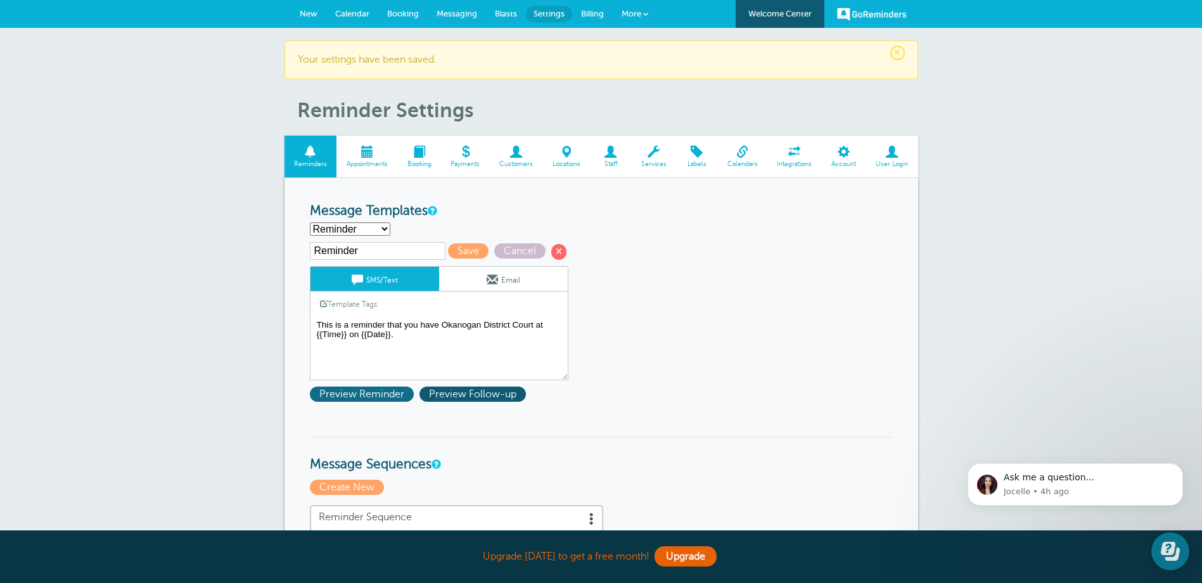
click at [374, 391] on span "Preview Reminder" at bounding box center [362, 393] width 104 height 15
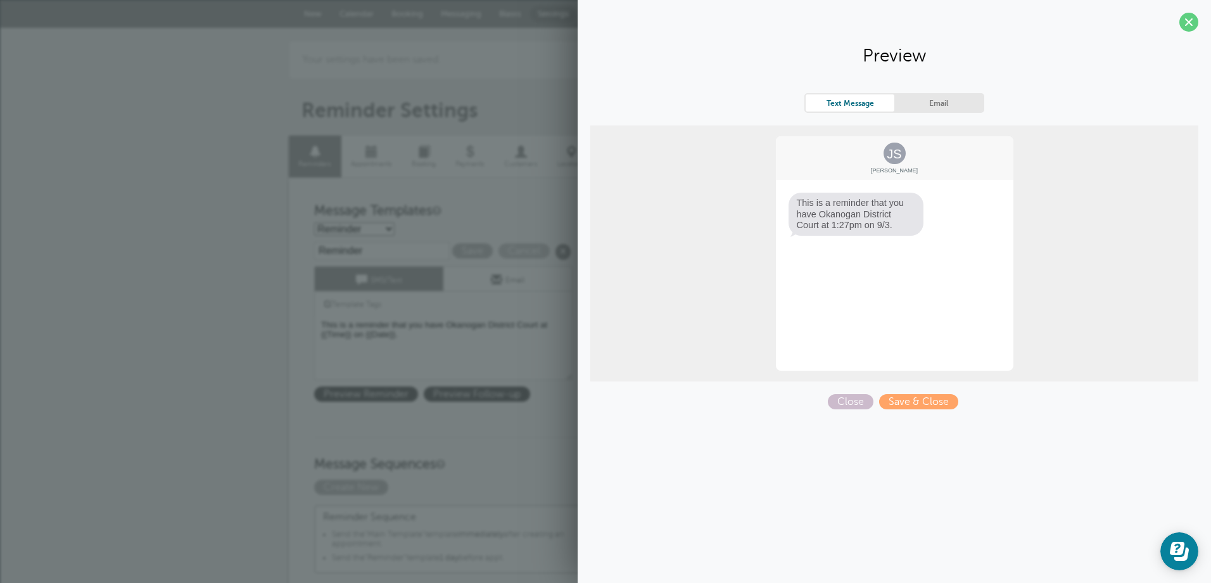
click at [938, 96] on link "Email" at bounding box center [939, 102] width 89 height 17
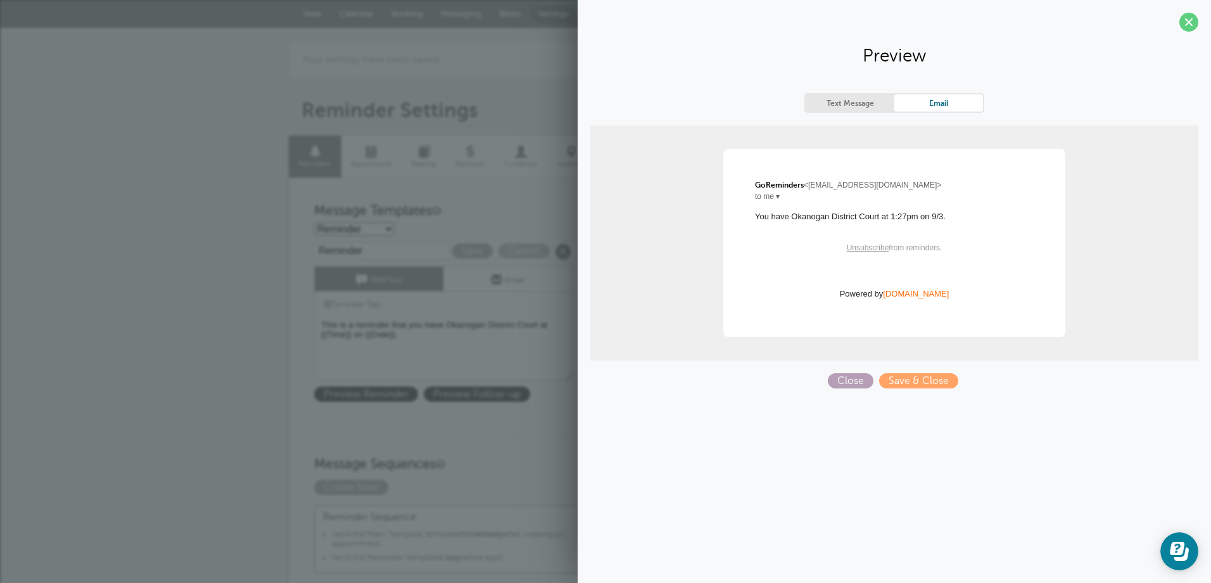
click at [841, 377] on span "Close" at bounding box center [851, 380] width 46 height 15
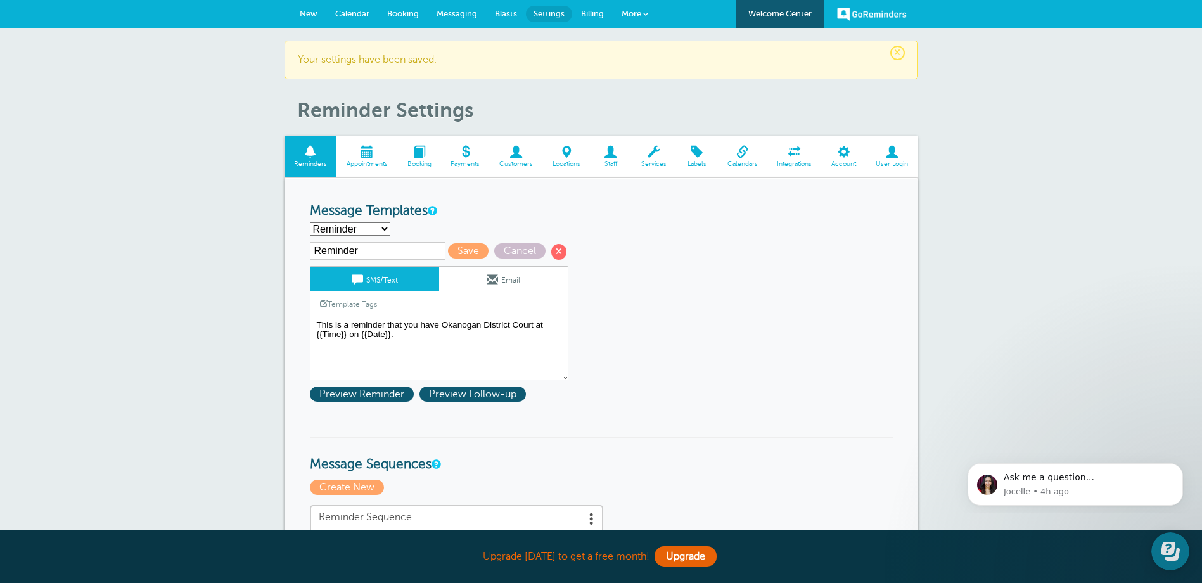
click at [383, 228] on select "Main Template Reminder Create new..." at bounding box center [350, 228] width 80 height 13
select select "160769"
click at [310, 222] on select "Main Template Reminder Create new..." at bounding box center [350, 228] width 80 height 13
type input "Main Template"
type textarea "You have Okanogan District Court at {{Time}} on {{Date}}. Type "STOP" to opt ou…"
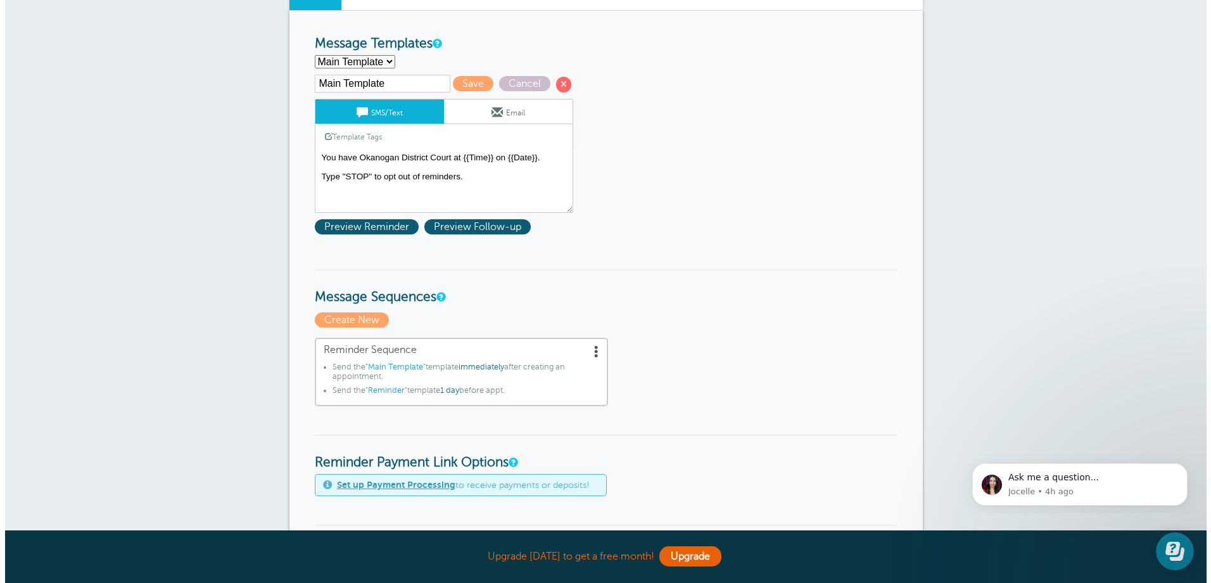
scroll to position [190, 0]
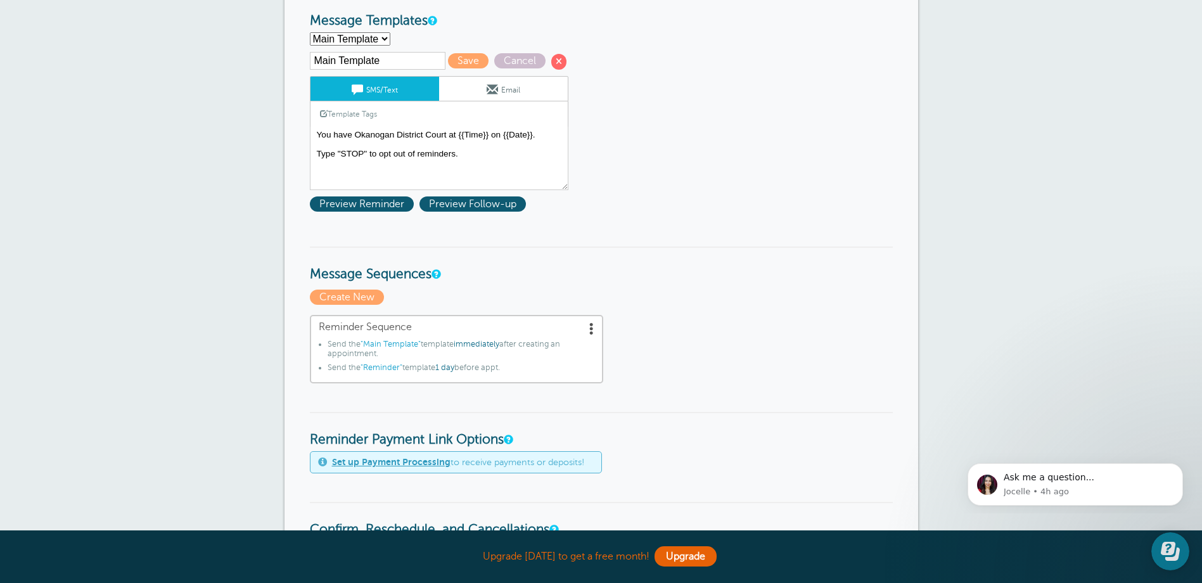
click at [591, 327] on span at bounding box center [591, 328] width 13 height 13
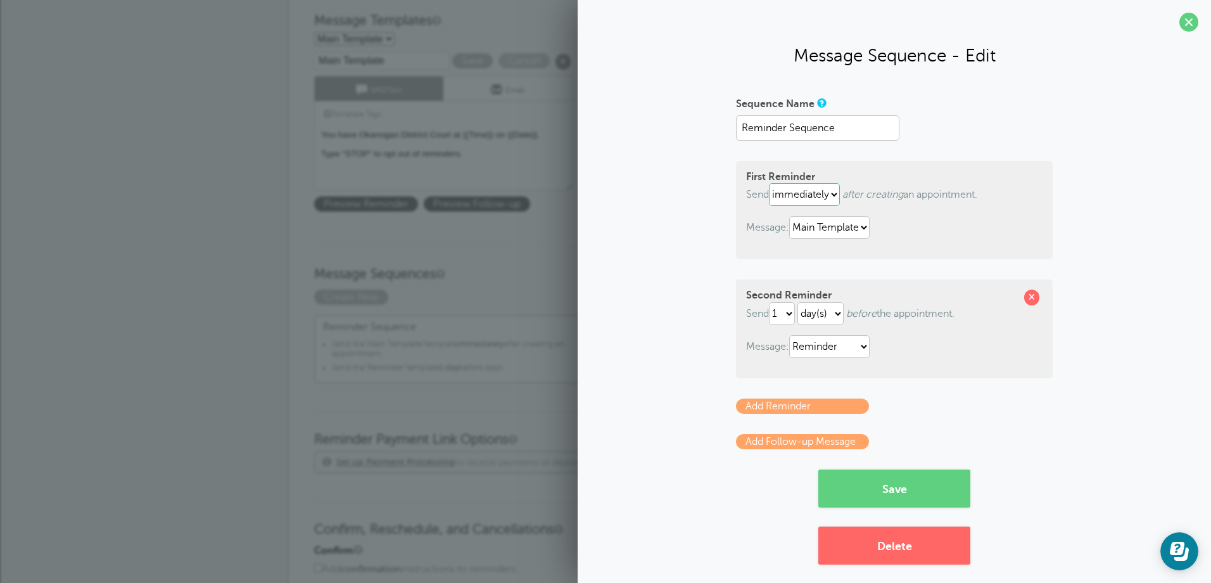
click at [831, 196] on select "immediately 1 2 3 4 5 6 7 8 9 10 11 12 13 14 15 16 17 18 19 20 21 22 23 24 25 2…" at bounding box center [804, 194] width 71 height 23
click at [769, 183] on select "immediately 1 2 3 4 5 6 7 8 9 10 11 12 13 14 15 16 17 18 19 20 21 22 23 24 25 2…" at bounding box center [804, 194] width 71 height 23
click at [1017, 195] on p "Send immediately 1 2 3 4 5 6 7 8 9 10 11 12 13 14 15 16 17 18 19 20 21 22 23 24…" at bounding box center [894, 194] width 296 height 23
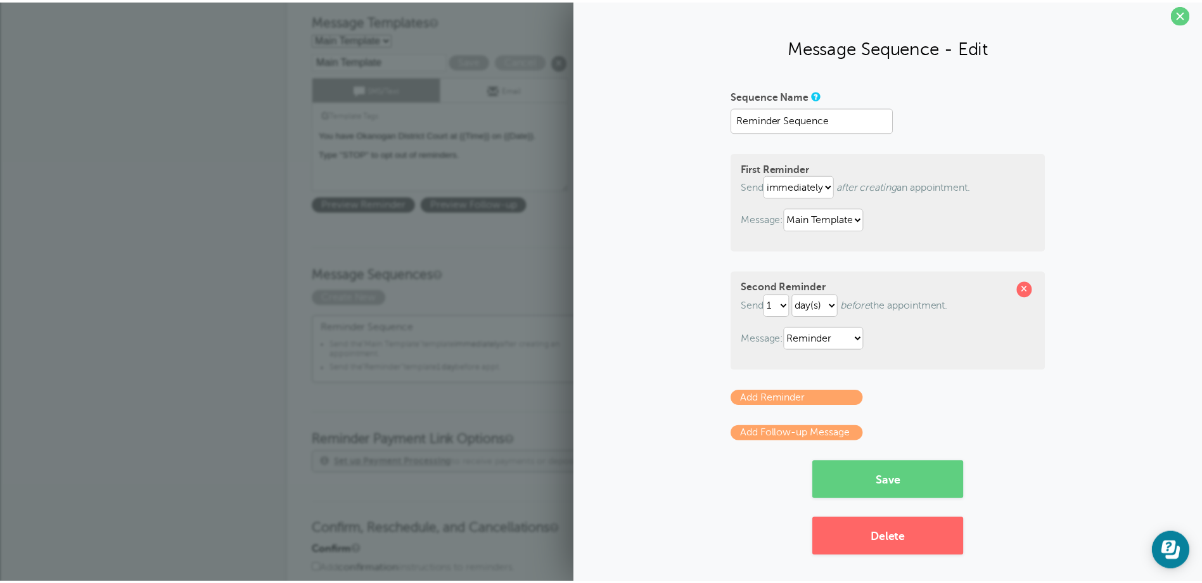
scroll to position [10, 0]
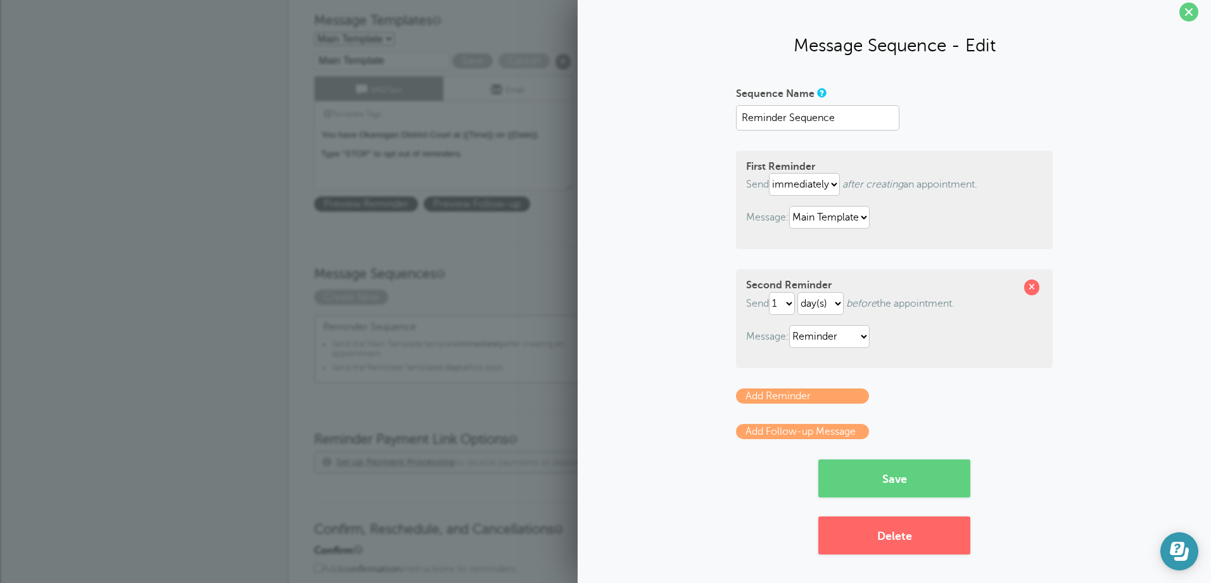
click at [1180, 547] on icon "Open Learn | Contact Us" at bounding box center [1179, 551] width 19 height 19
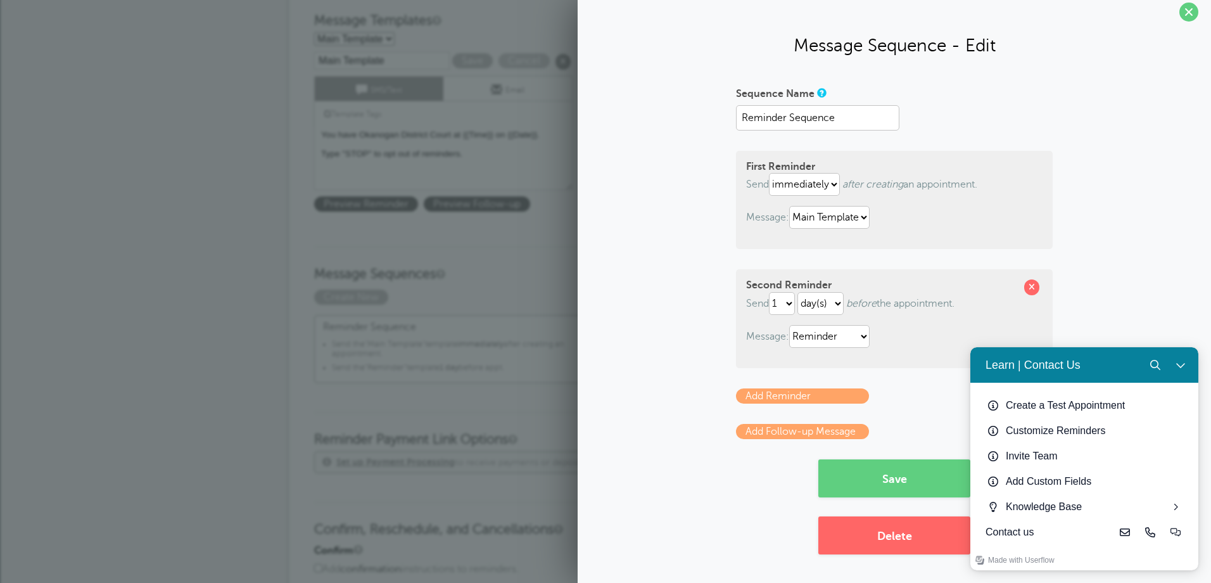
click at [683, 497] on div "Sequence Name Reminder Sequence First Reminder Send immediately 1 2 3 4 5 6 7 8…" at bounding box center [894, 318] width 608 height 471
click at [1180, 10] on span at bounding box center [1189, 12] width 19 height 19
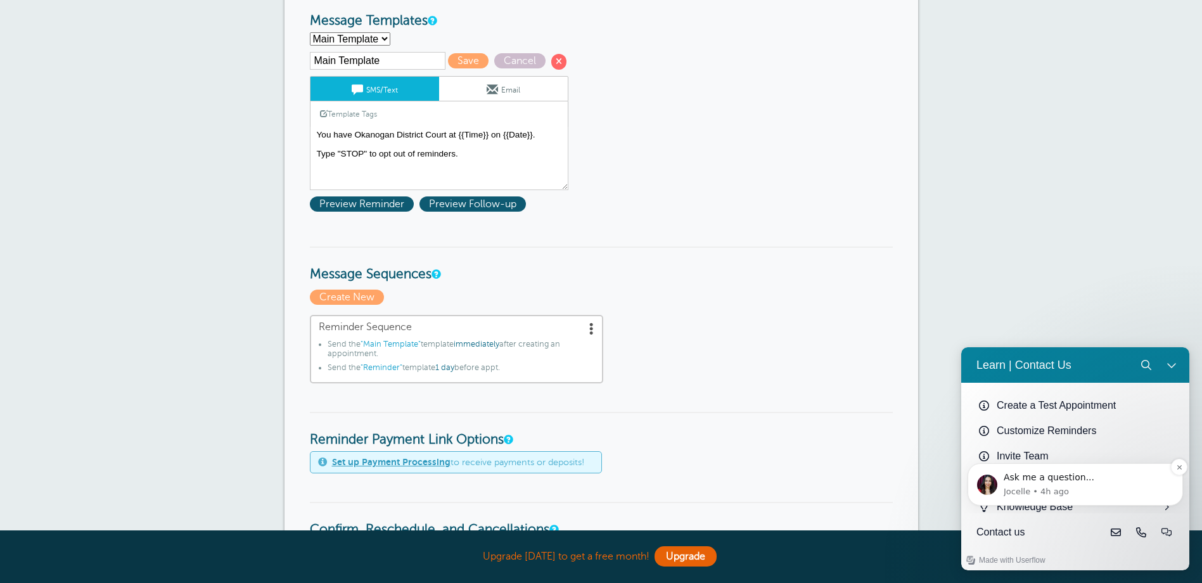
scroll to position [253, 0]
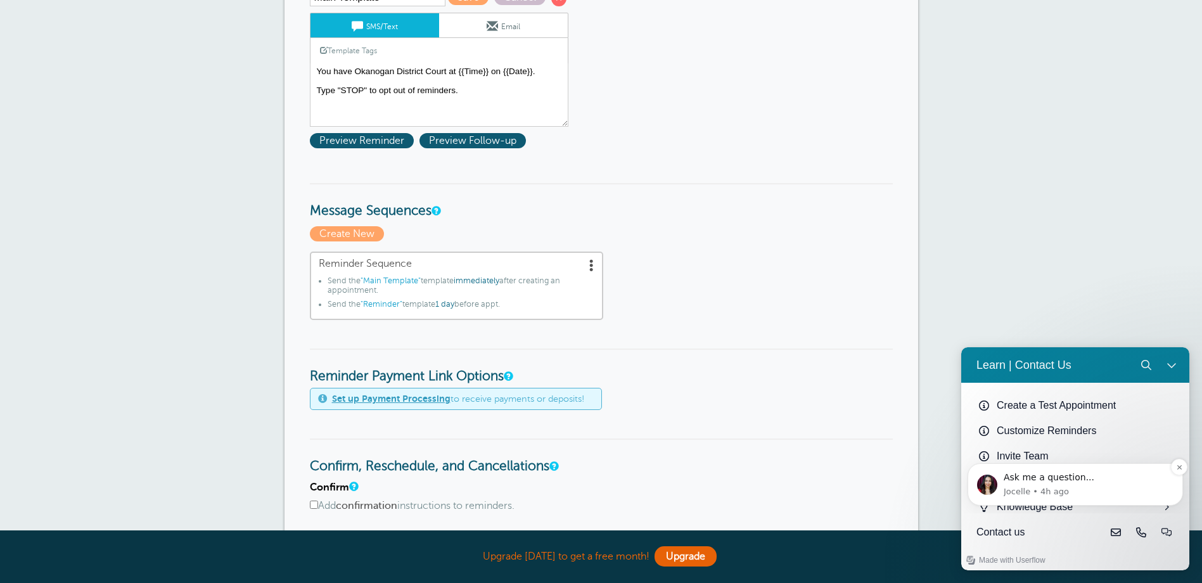
click at [1051, 476] on div "Ask me a question..." at bounding box center [1088, 477] width 170 height 13
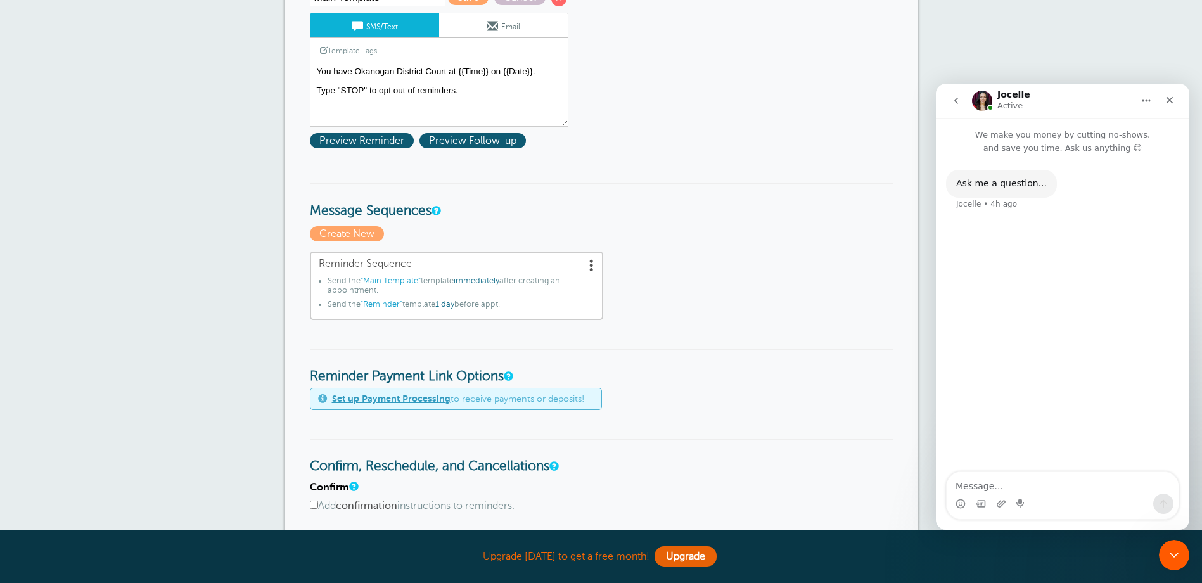
click at [588, 261] on span at bounding box center [591, 264] width 13 height 13
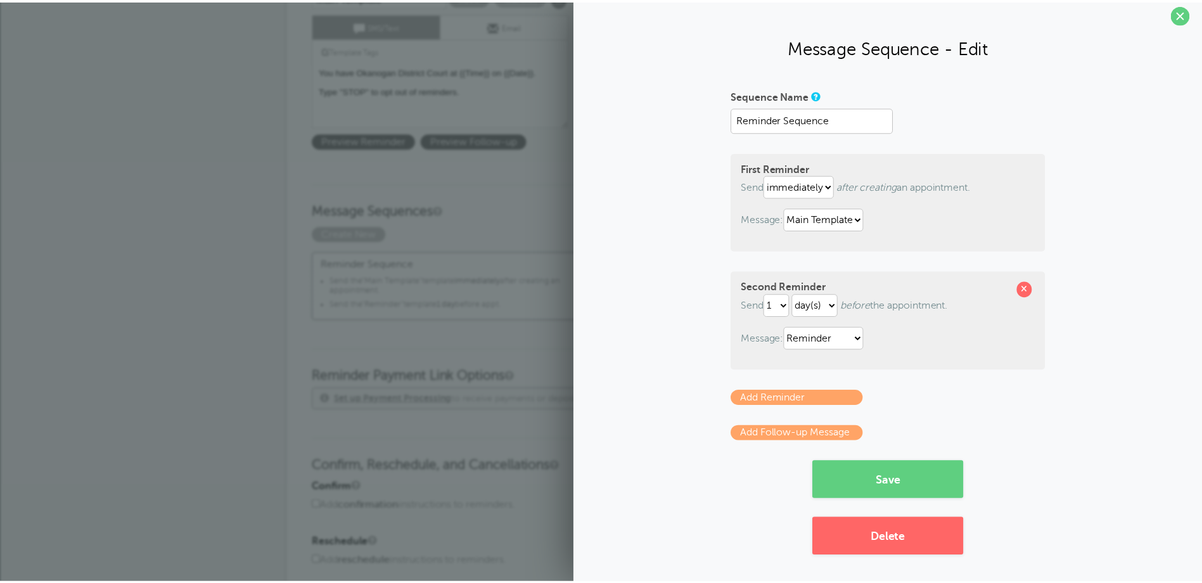
scroll to position [10, 0]
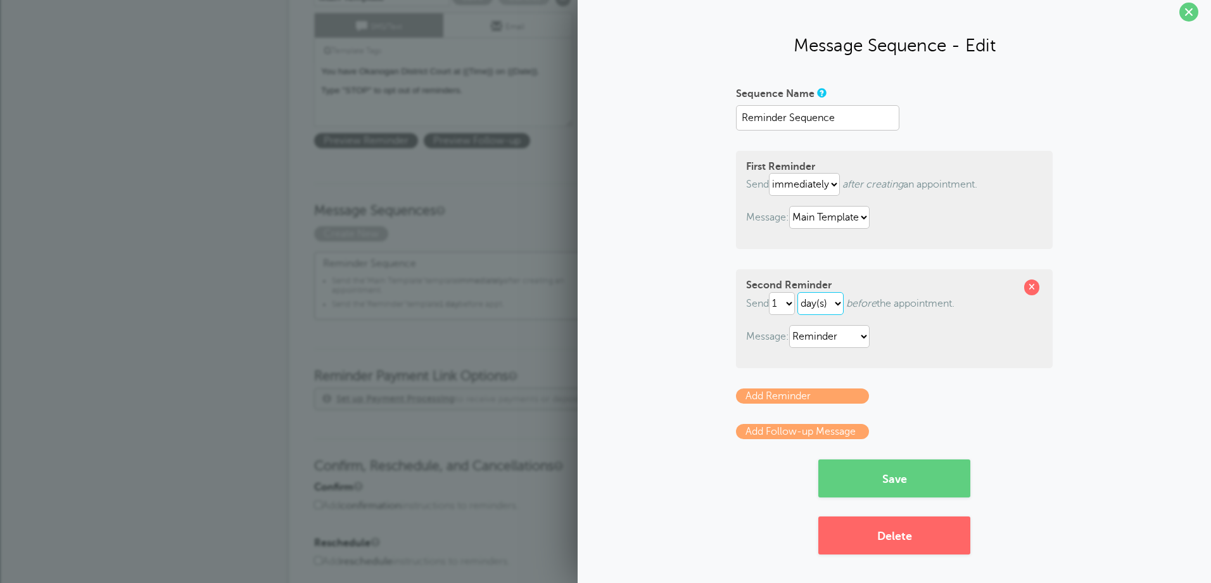
click at [837, 303] on select "hour(s) day(s)" at bounding box center [821, 303] width 46 height 23
click at [968, 291] on div "Second Reminder Send 1 2 3 4 5 6 7 8 9 10 11 12 13 14 15 16 17 18 19 20 21 22 2…" at bounding box center [894, 318] width 317 height 98
click at [830, 183] on select "immediately 1 2 3 4 5 6 7 8 9 10 11 12 13 14 15 16 17 18 19 20 21 22 23 24 25 2…" at bounding box center [804, 184] width 71 height 23
click at [963, 186] on span "after creating an appointment." at bounding box center [910, 184] width 135 height 11
click at [1180, 15] on span at bounding box center [1189, 12] width 19 height 19
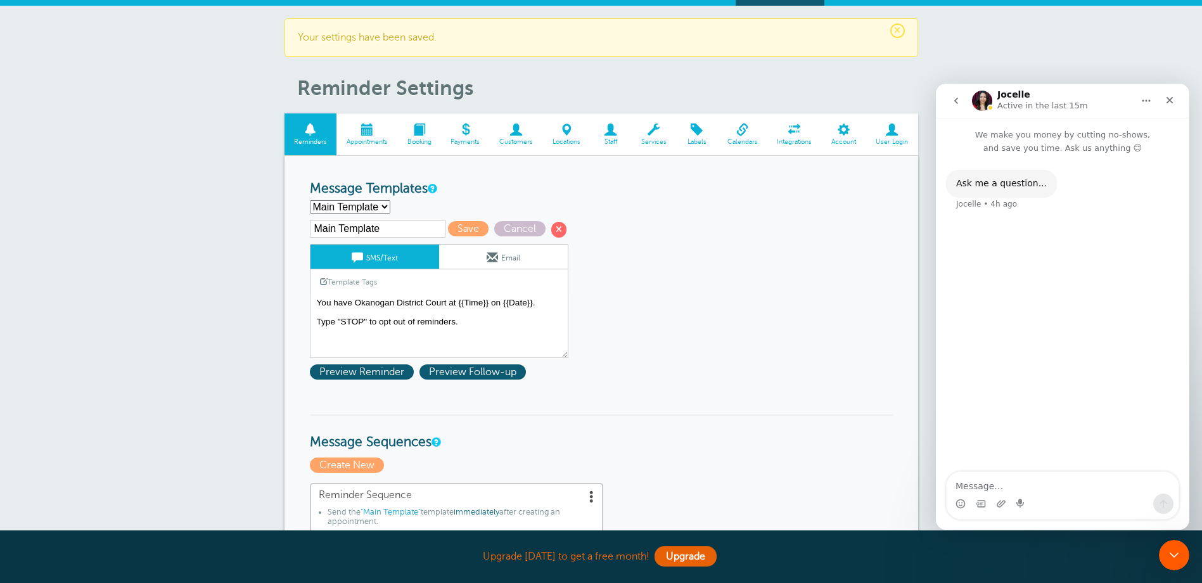
scroll to position [0, 0]
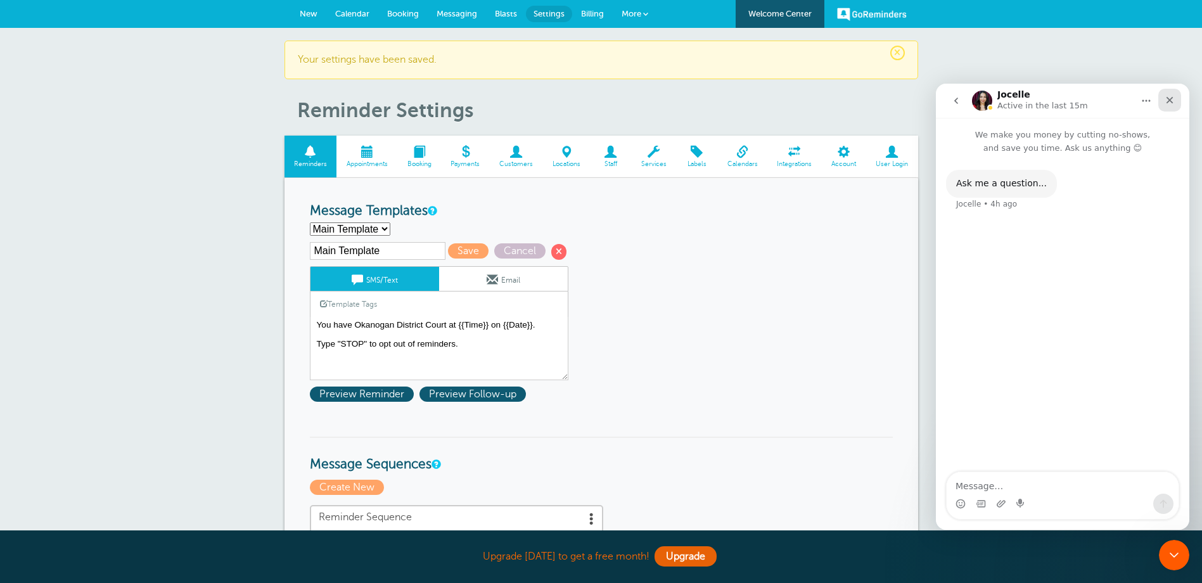
click at [1168, 101] on icon "Close" at bounding box center [1169, 100] width 10 height 10
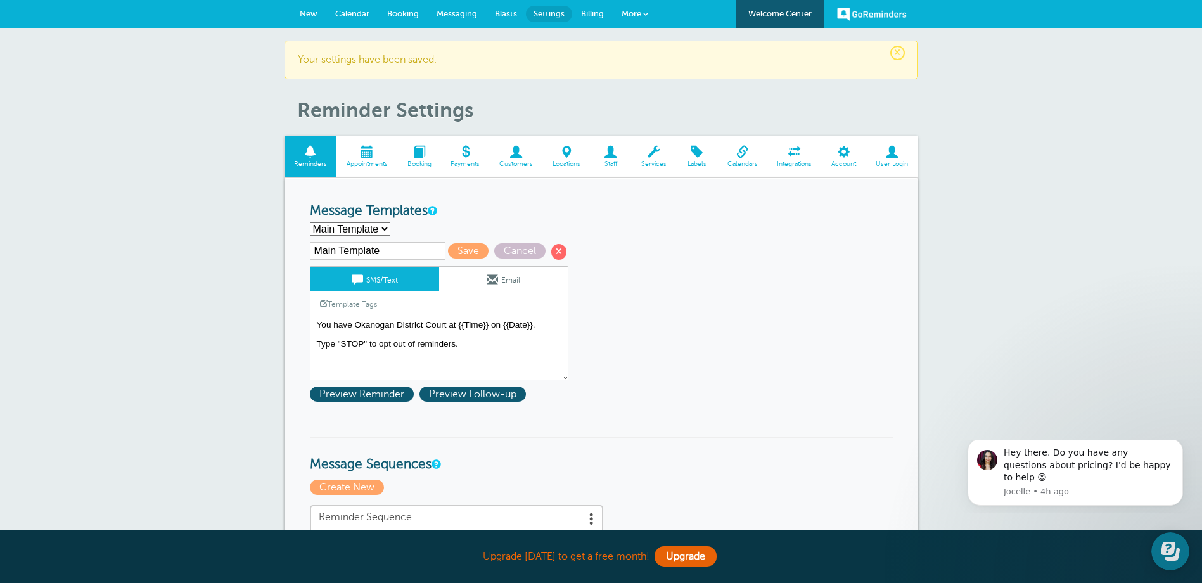
click at [355, 15] on span "Calendar" at bounding box center [352, 14] width 34 height 10
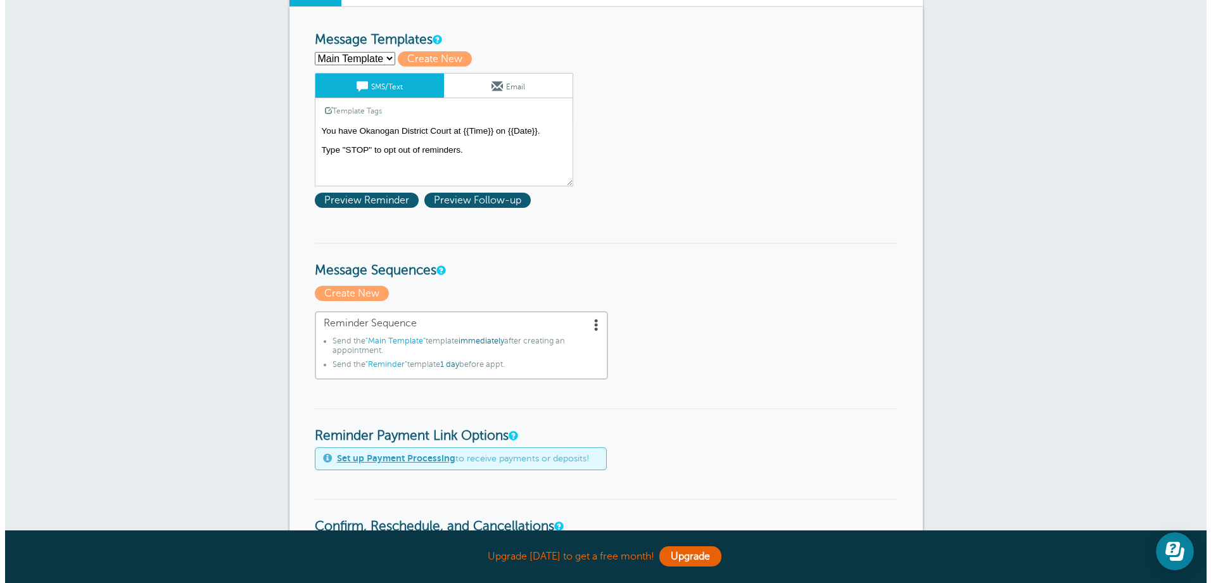
scroll to position [127, 0]
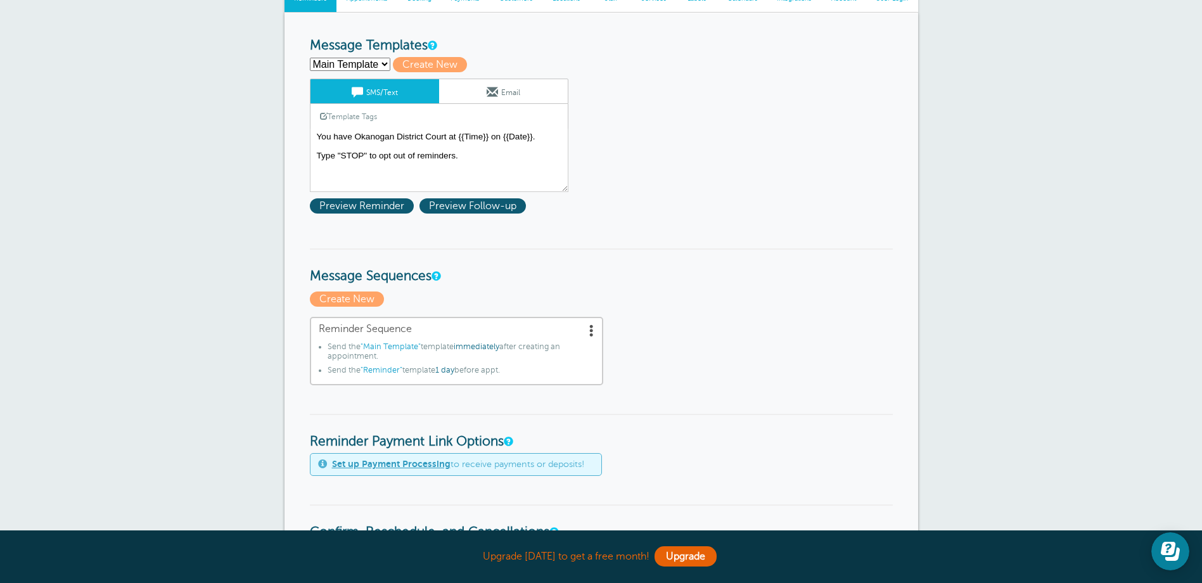
click at [589, 330] on span at bounding box center [591, 330] width 13 height 13
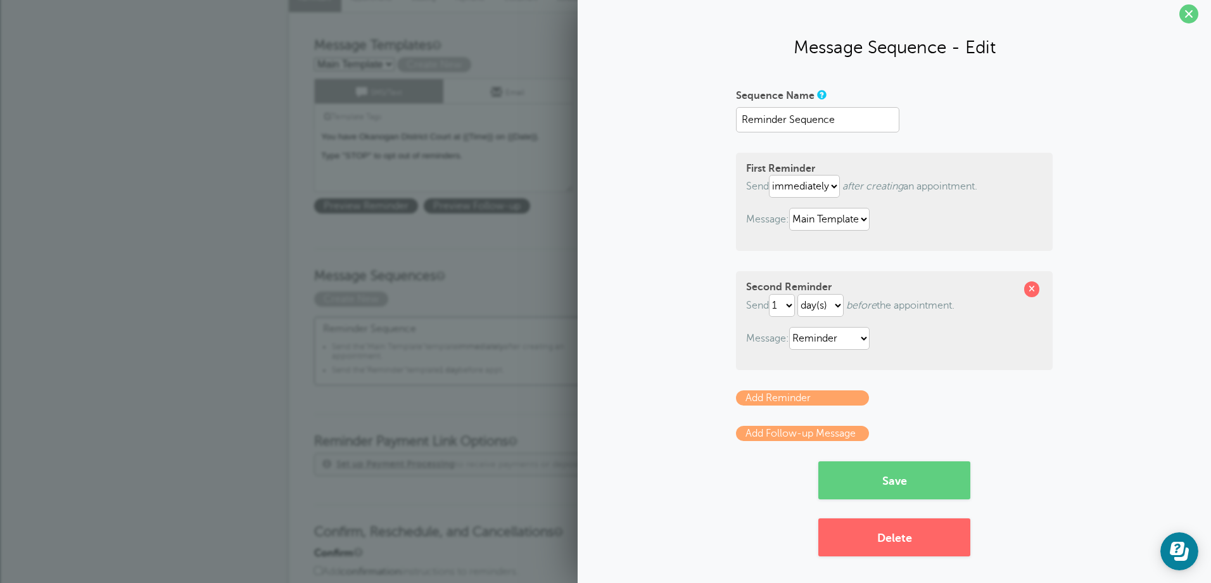
scroll to position [10, 0]
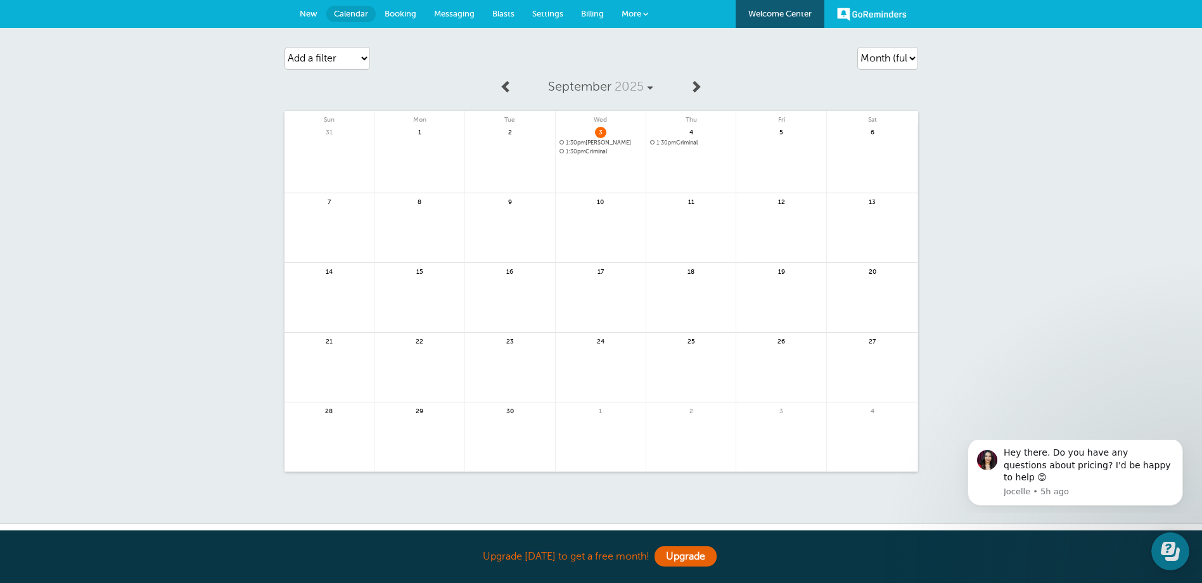
click at [555, 15] on span "Settings" at bounding box center [547, 14] width 31 height 10
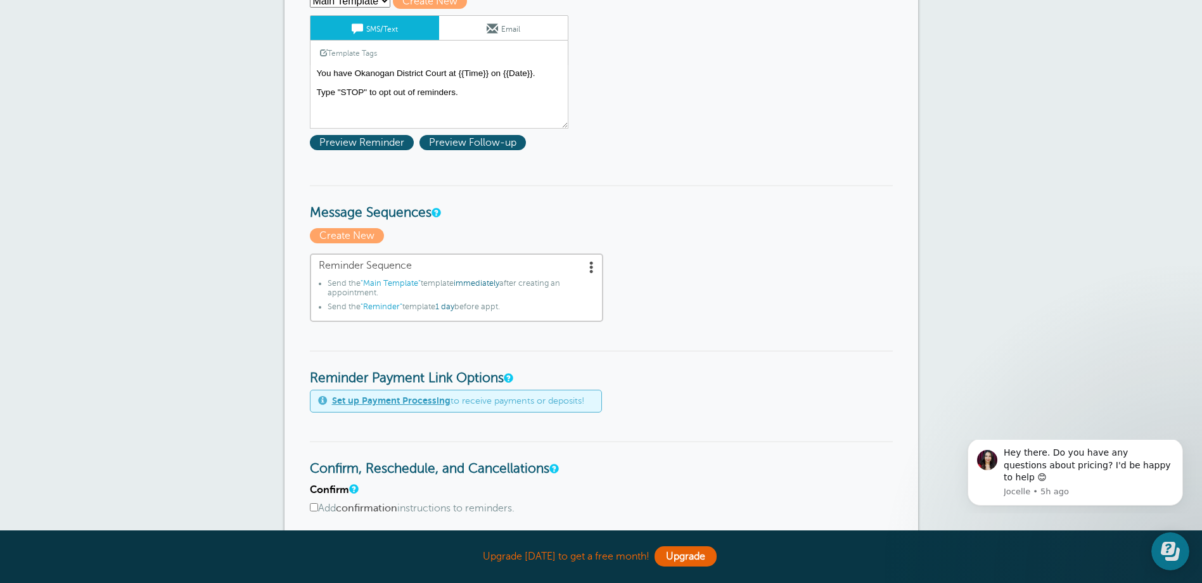
click at [586, 262] on span at bounding box center [591, 266] width 13 height 13
